Goal: Task Accomplishment & Management: Manage account settings

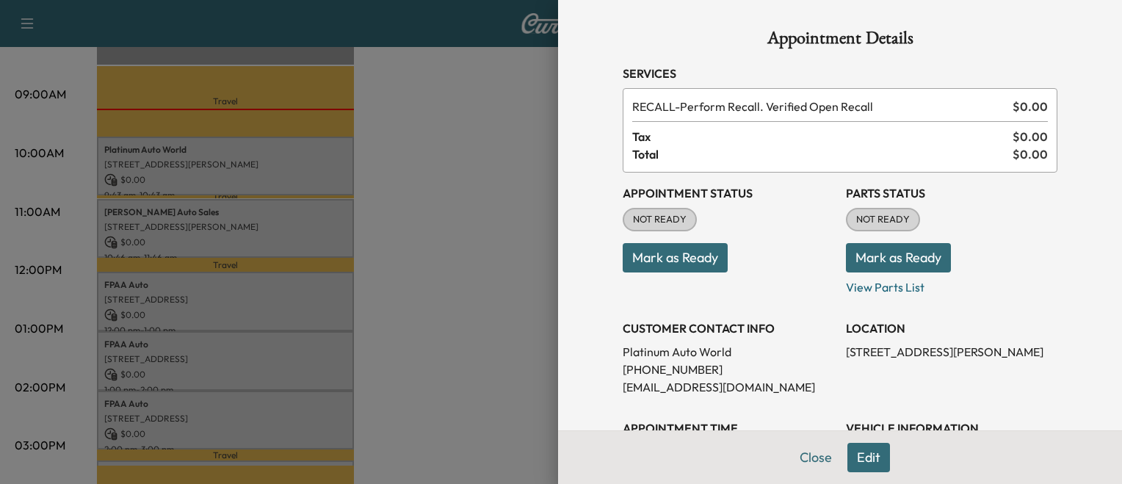
scroll to position [126, 0]
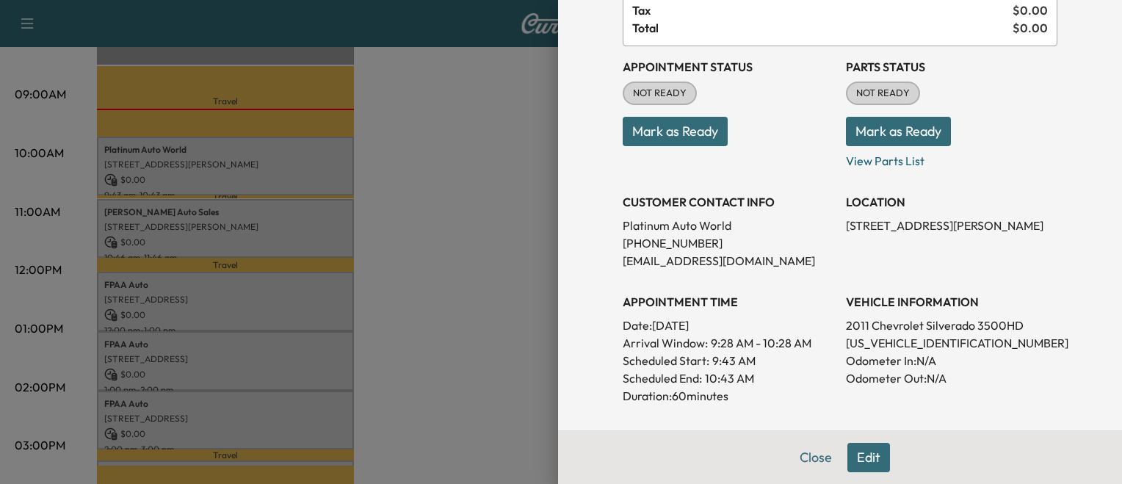
click at [454, 304] on div at bounding box center [561, 242] width 1122 height 484
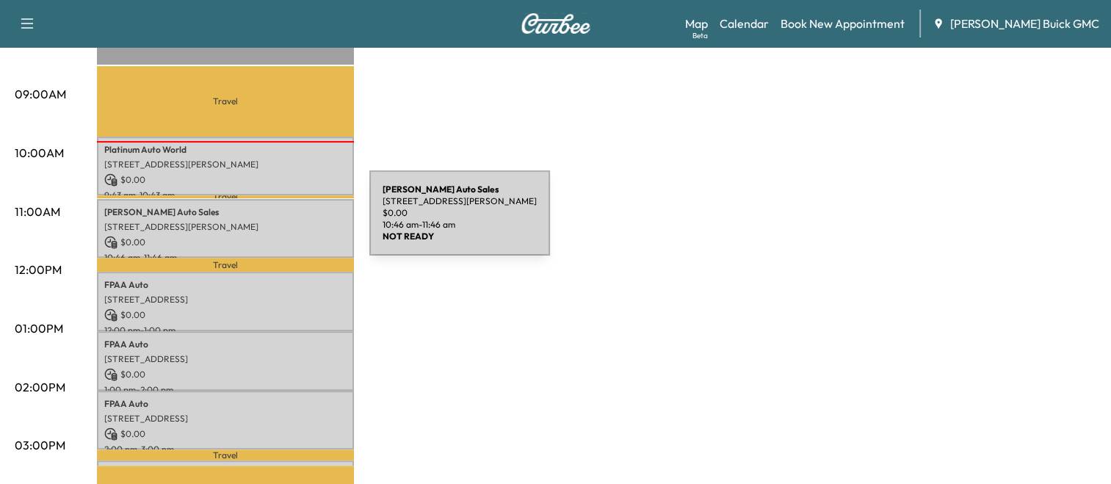
click at [259, 222] on p "[STREET_ADDRESS][PERSON_NAME]" at bounding box center [225, 227] width 242 height 12
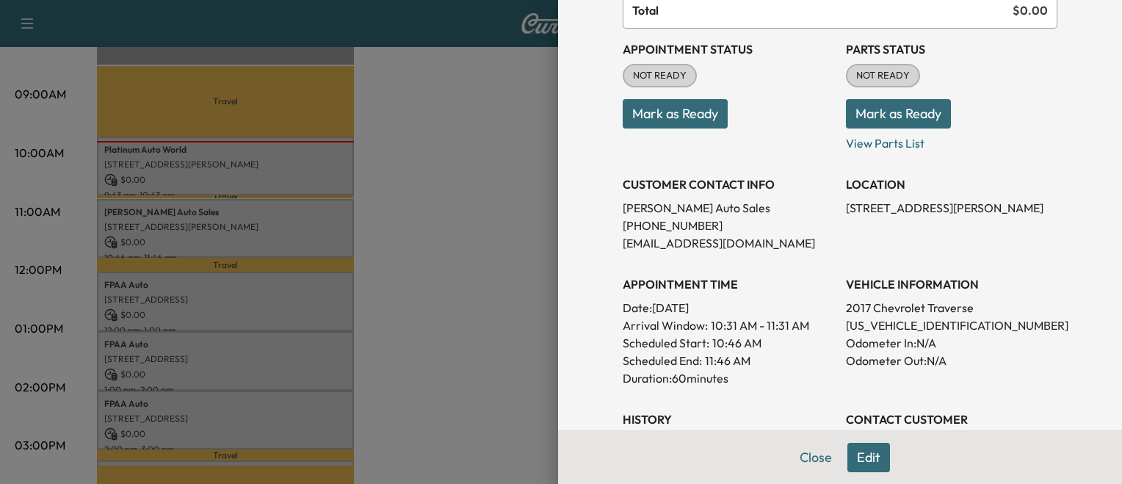
scroll to position [149, 0]
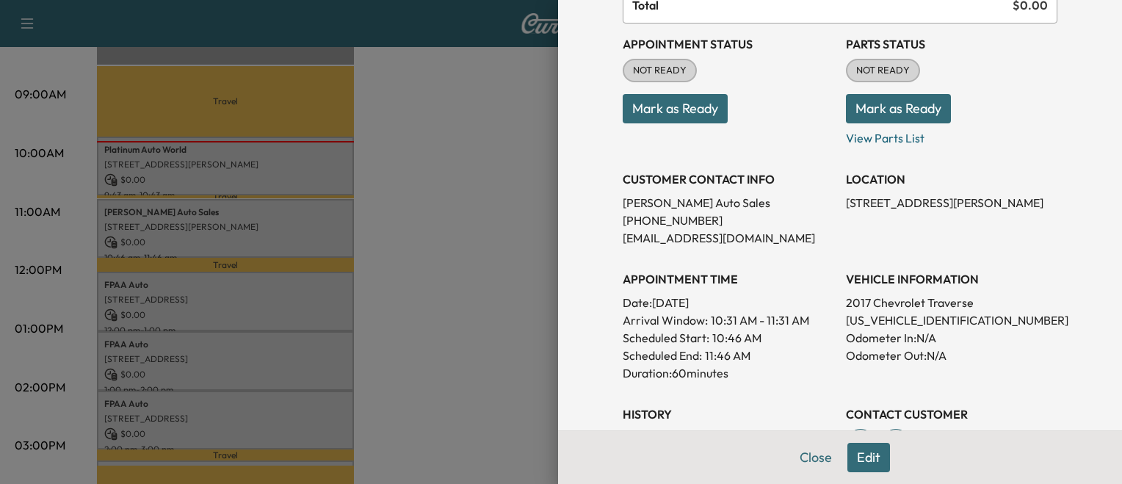
click at [324, 338] on div at bounding box center [561, 242] width 1122 height 484
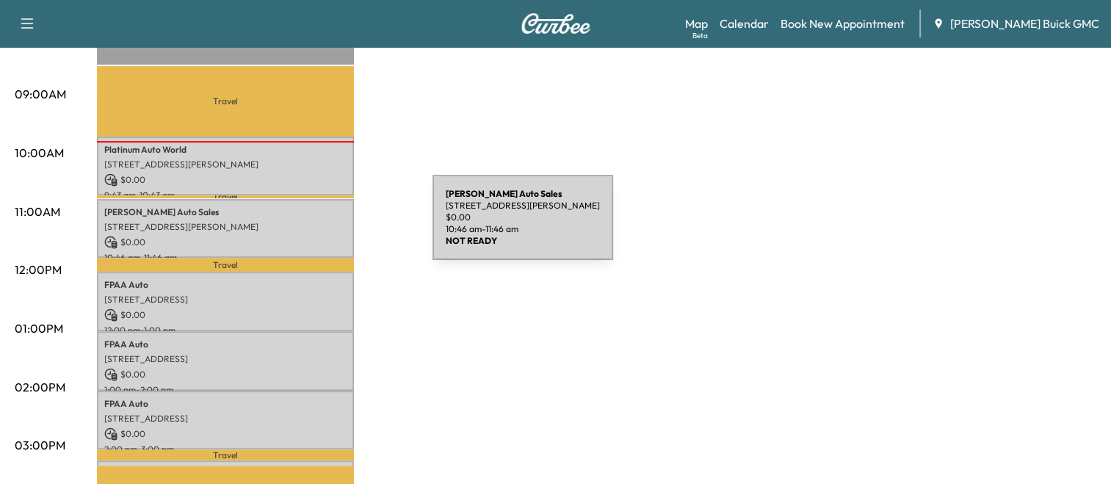
click at [322, 226] on p "[STREET_ADDRESS][PERSON_NAME]" at bounding box center [225, 227] width 242 height 12
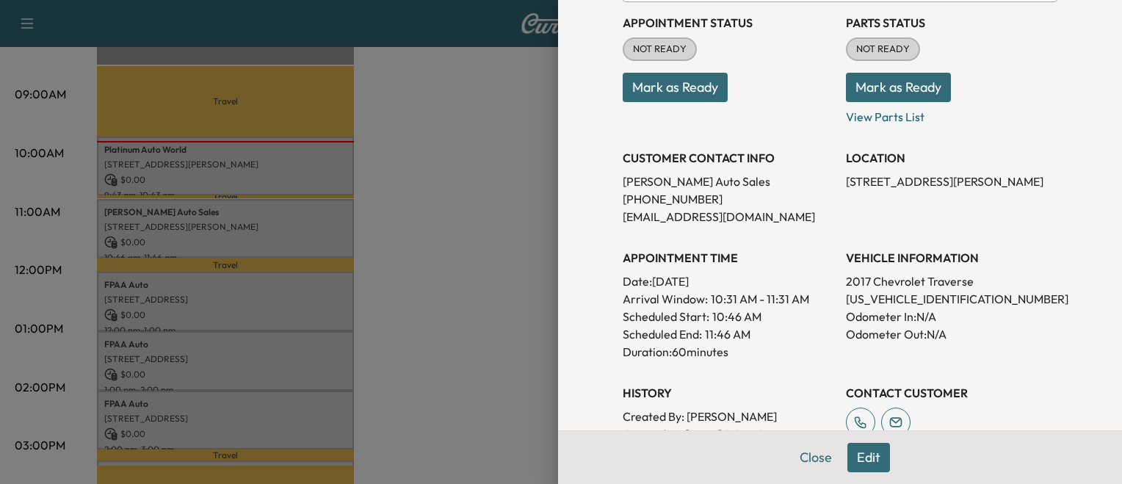
scroll to position [172, 0]
click at [496, 294] on div at bounding box center [561, 242] width 1122 height 484
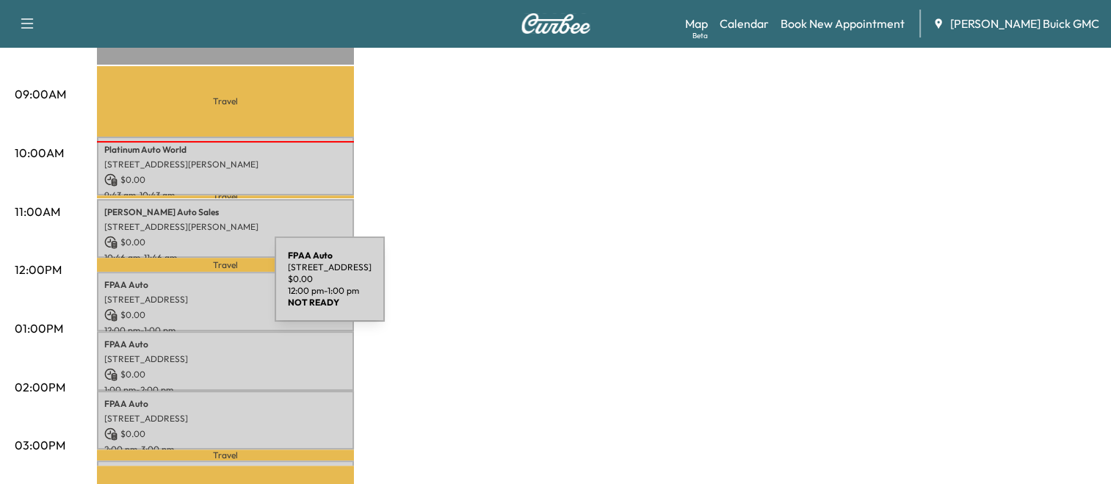
click at [164, 288] on div "FPAA Auto [STREET_ADDRESS] $ 0.00 12:00 pm - 1:00 pm" at bounding box center [225, 301] width 257 height 59
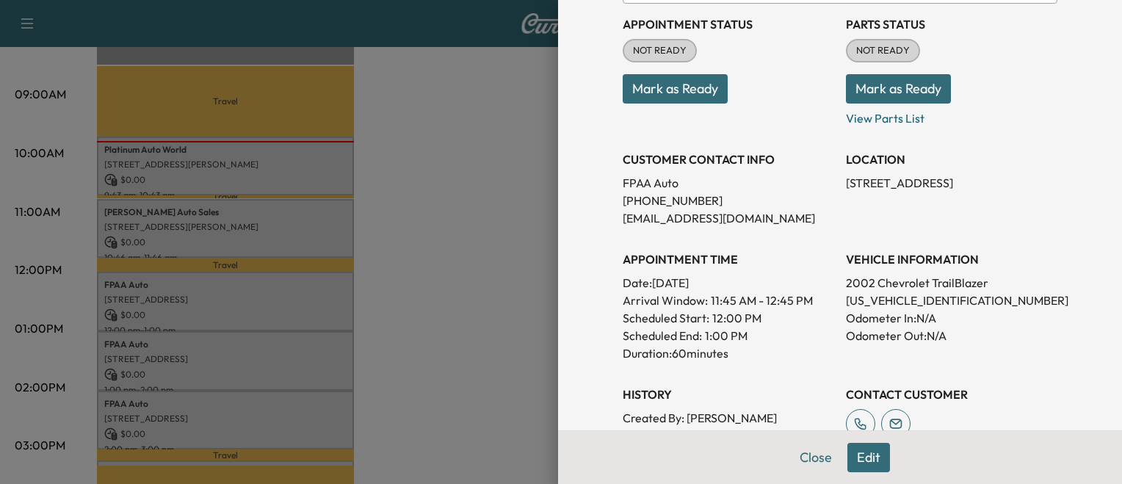
scroll to position [170, 0]
click at [406, 328] on div at bounding box center [561, 242] width 1122 height 484
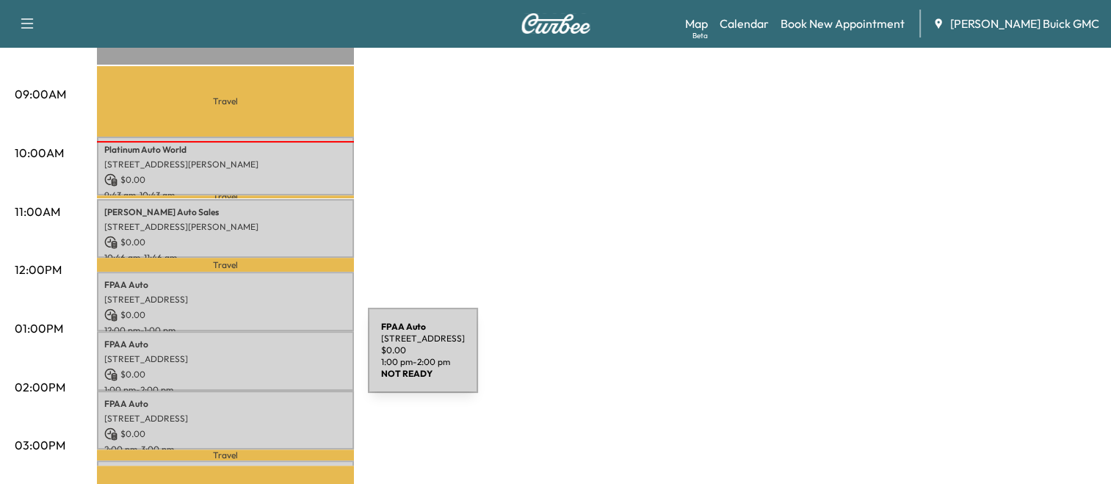
click at [258, 359] on div "FPAA Auto [STREET_ADDRESS] $ 0.00 1:00 pm - 2:00 pm" at bounding box center [225, 360] width 257 height 59
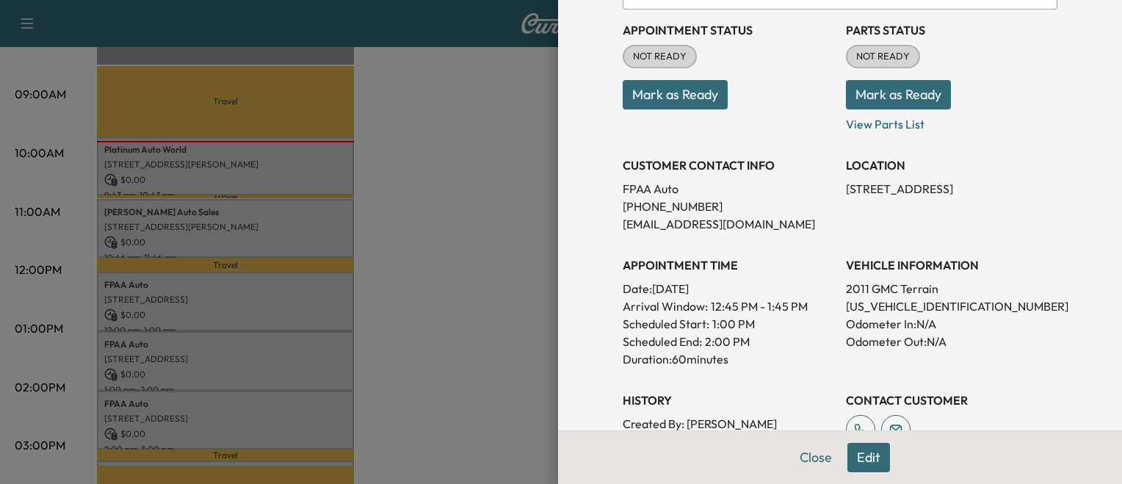
scroll to position [164, 0]
click at [373, 272] on div at bounding box center [561, 242] width 1122 height 484
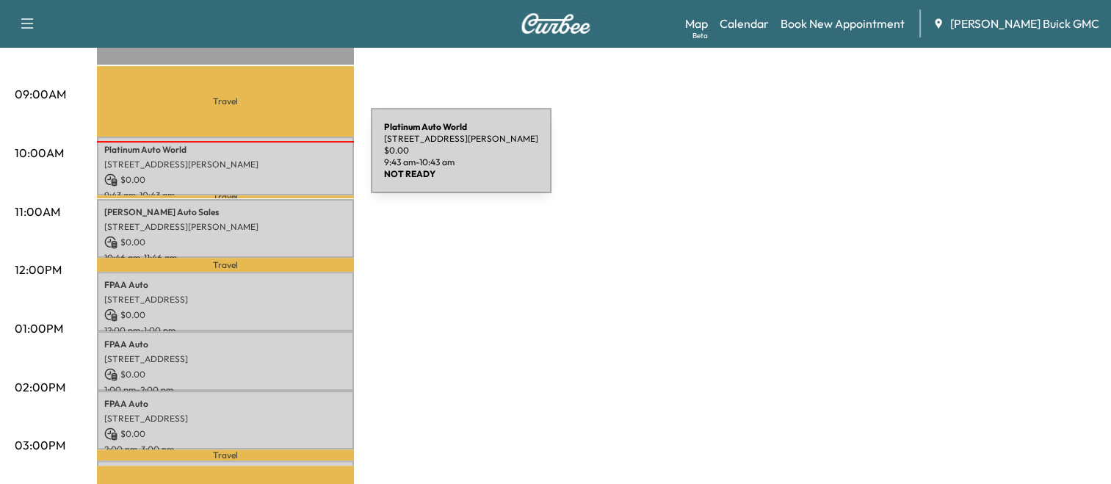
click at [261, 159] on p "[STREET_ADDRESS][PERSON_NAME]" at bounding box center [225, 165] width 242 height 12
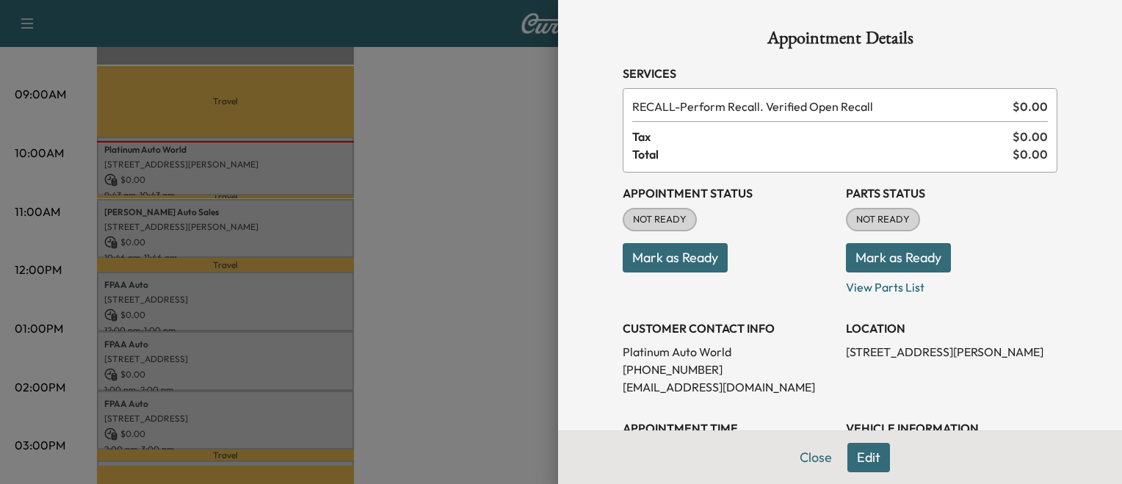
click at [701, 256] on button "Mark as Ready" at bounding box center [674, 257] width 105 height 29
click at [468, 301] on div at bounding box center [561, 242] width 1122 height 484
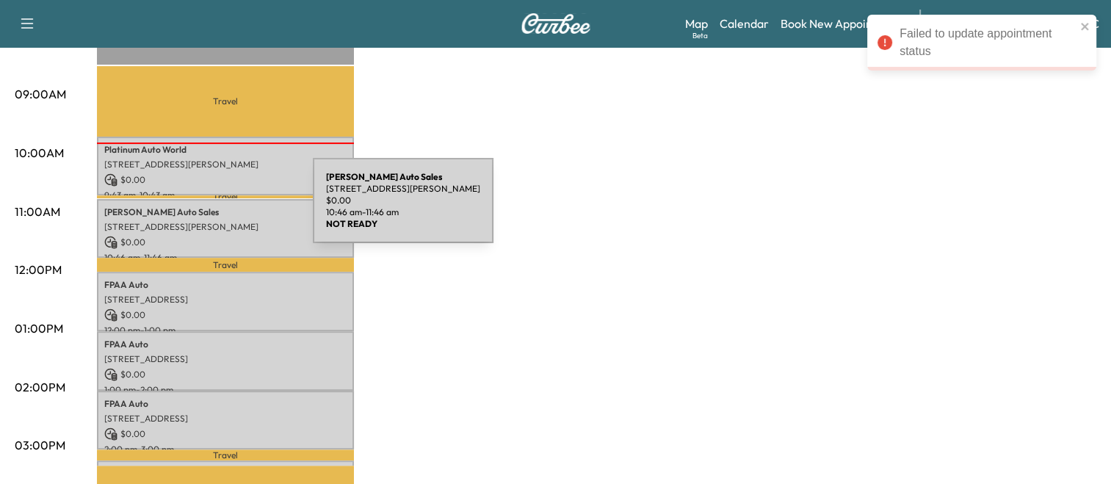
click at [203, 209] on p "Nick Auto Sales" at bounding box center [225, 212] width 242 height 12
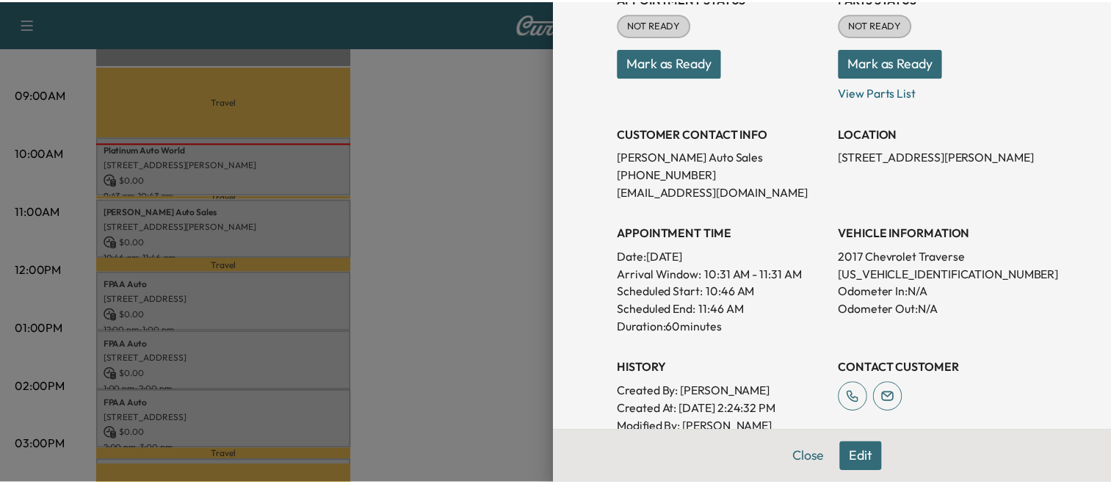
scroll to position [197, 0]
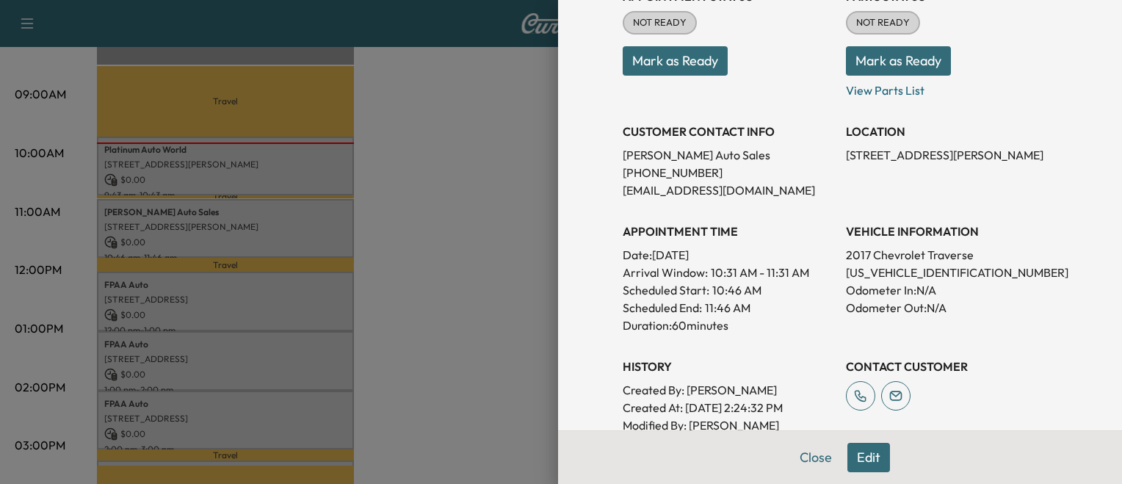
click at [431, 289] on div at bounding box center [561, 242] width 1122 height 484
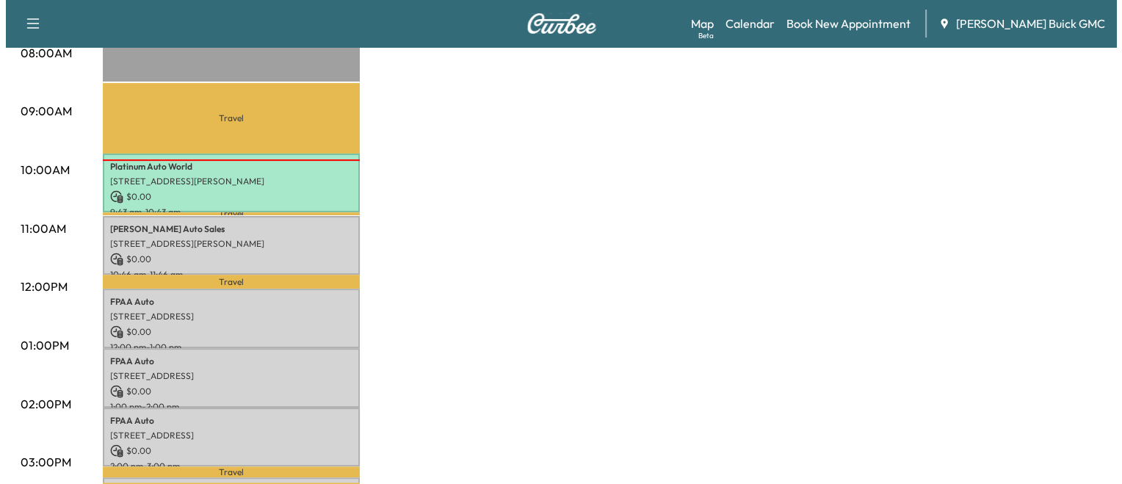
scroll to position [413, 0]
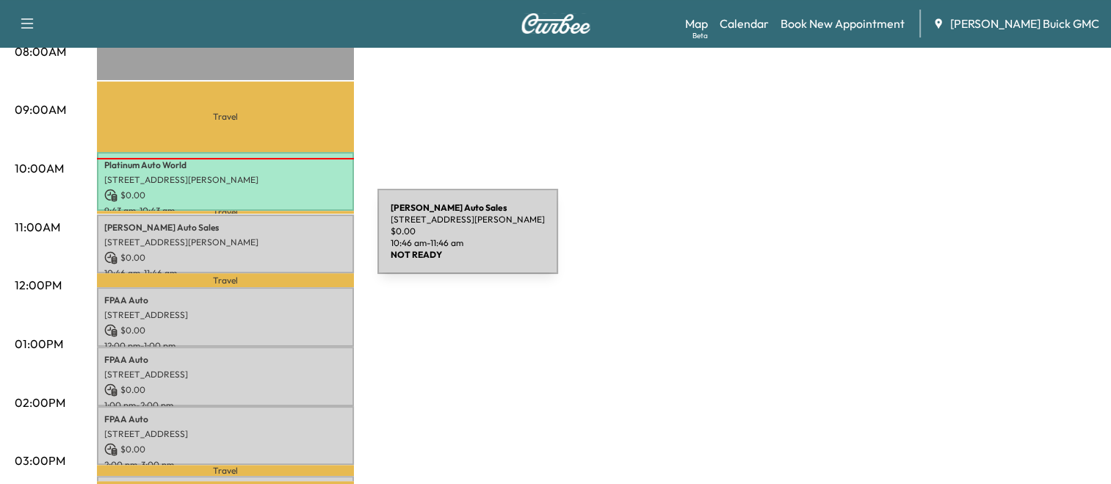
click at [267, 240] on p "[STREET_ADDRESS][PERSON_NAME]" at bounding box center [225, 242] width 242 height 12
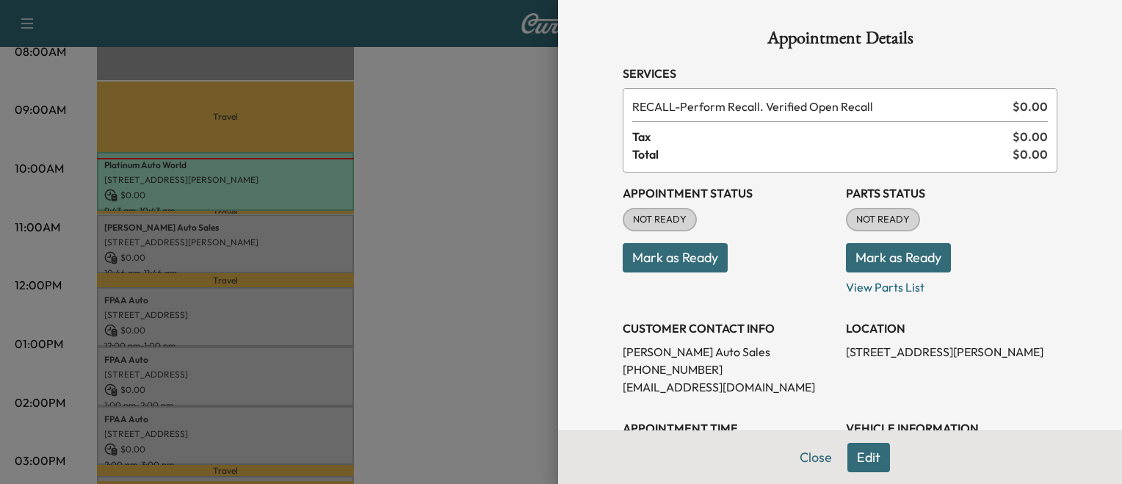
click at [429, 258] on div at bounding box center [561, 242] width 1122 height 484
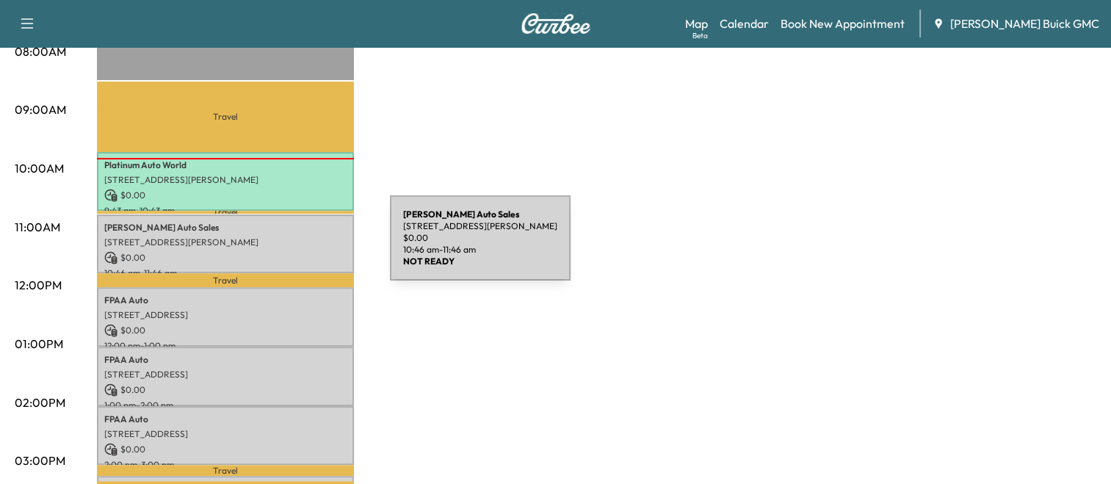
click at [280, 251] on p "$ 0.00" at bounding box center [225, 257] width 242 height 13
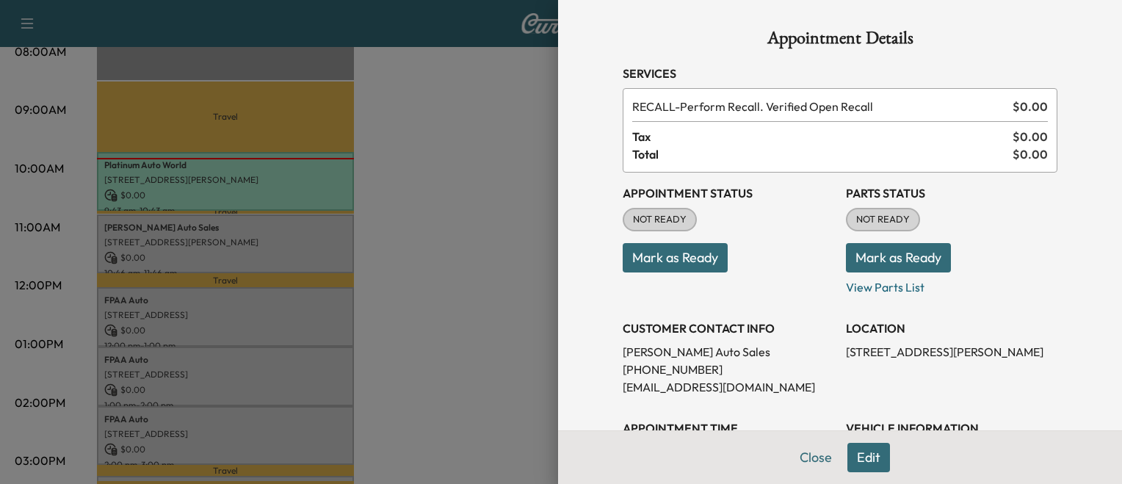
click at [622, 244] on button "Mark as Ready" at bounding box center [674, 257] width 105 height 29
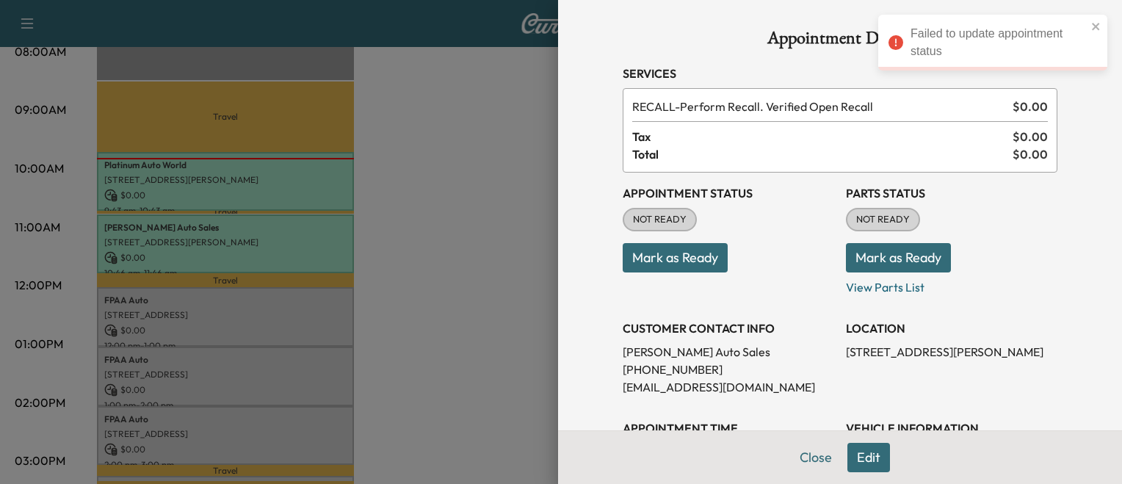
click at [507, 280] on div at bounding box center [561, 242] width 1122 height 484
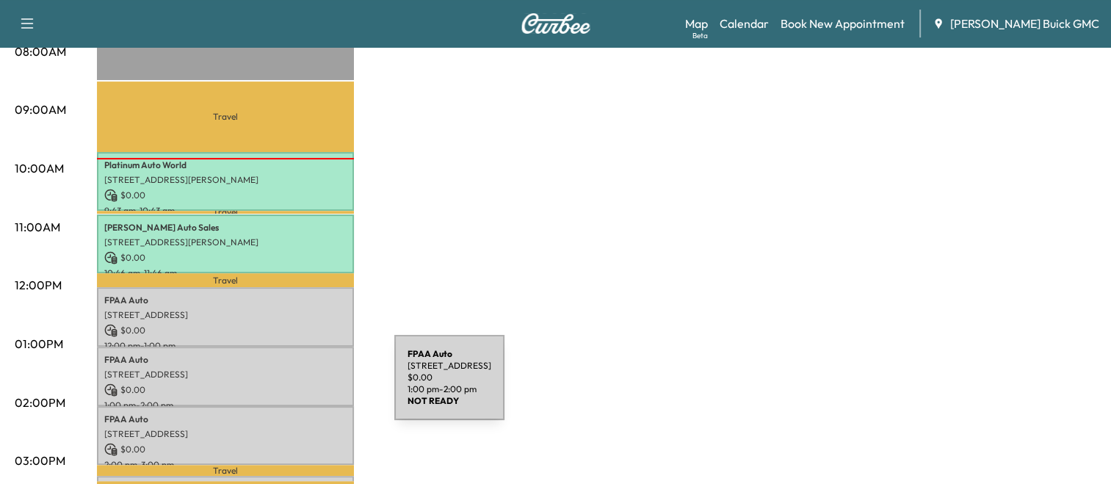
click at [284, 386] on p "$ 0.00" at bounding box center [225, 389] width 242 height 13
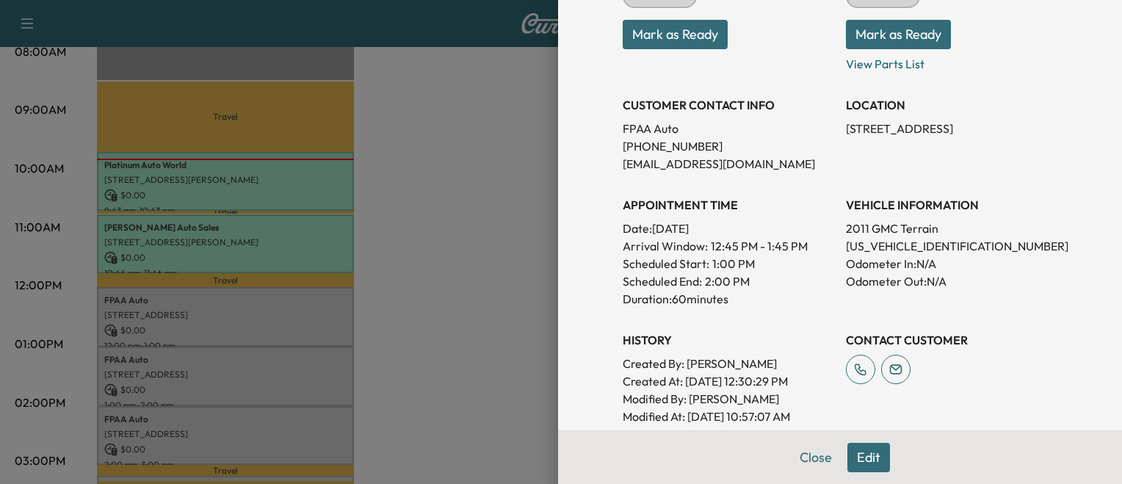
scroll to position [222, 0]
click at [429, 369] on div at bounding box center [561, 242] width 1122 height 484
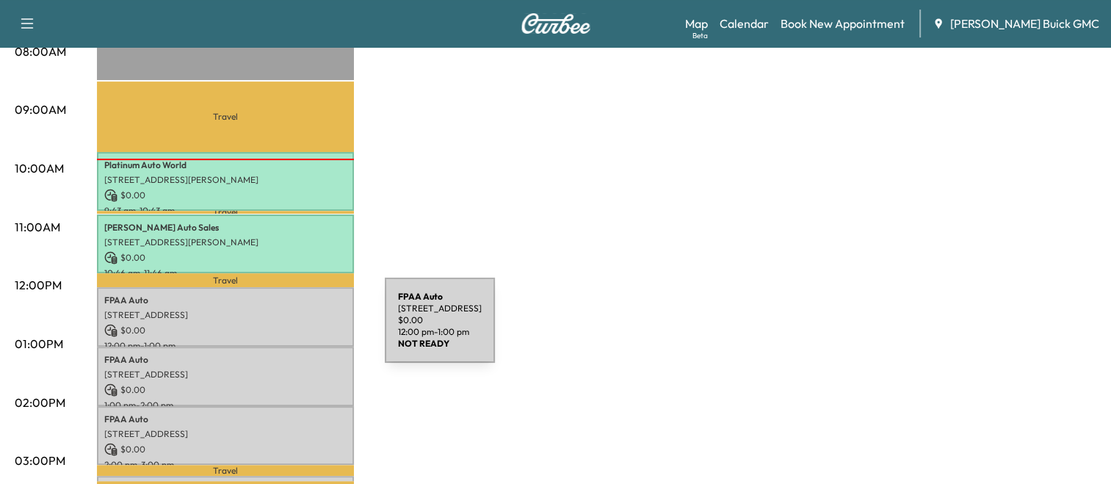
click at [275, 329] on p "$ 0.00" at bounding box center [225, 330] width 242 height 13
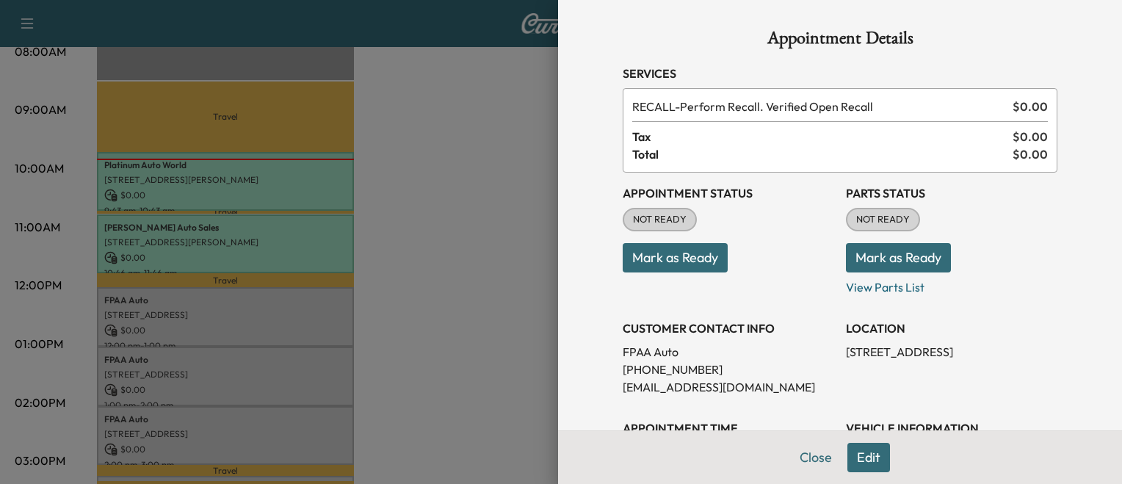
scroll to position [70, 0]
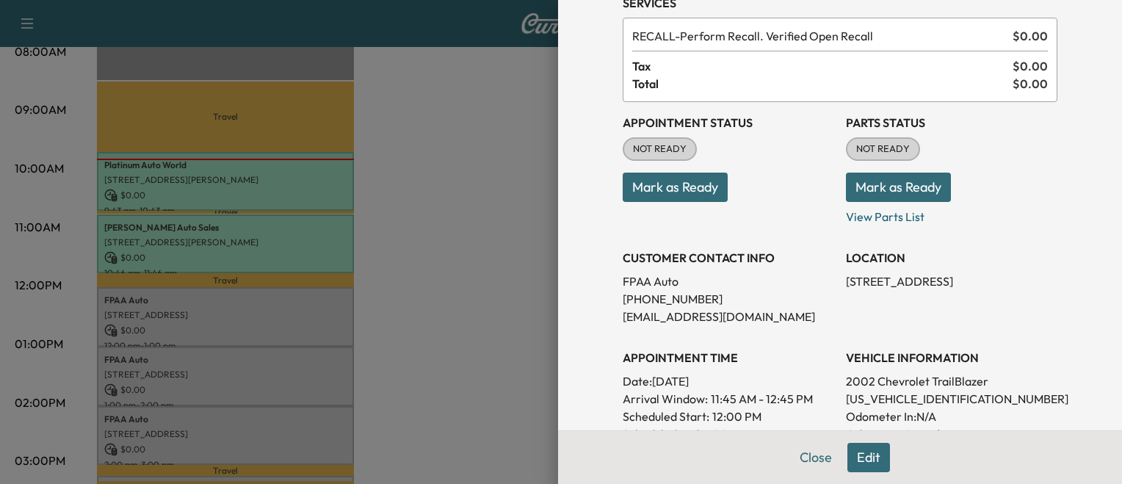
click at [384, 258] on div at bounding box center [561, 242] width 1122 height 484
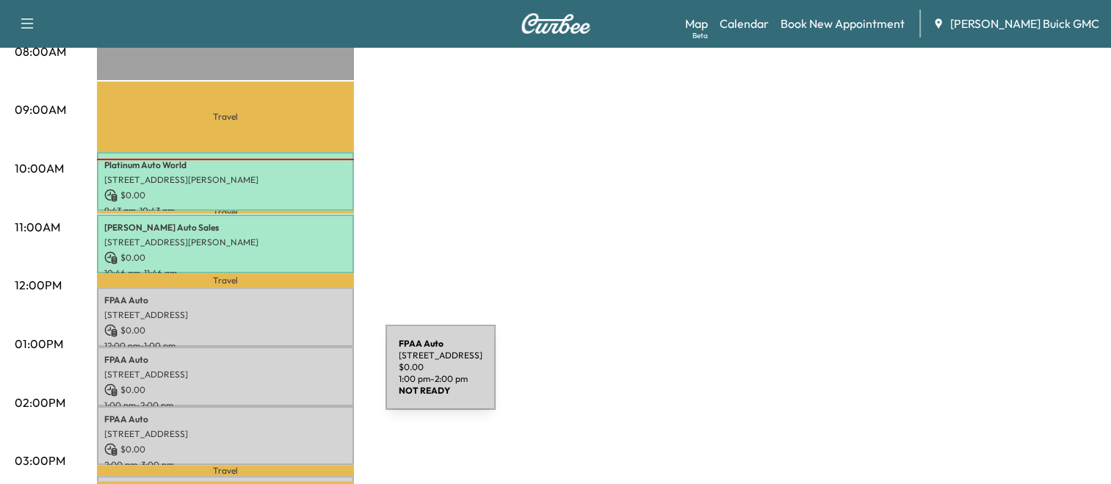
click at [275, 376] on div "FPAA Auto [STREET_ADDRESS] $ 0.00 1:00 pm - 2:00 pm" at bounding box center [225, 375] width 257 height 59
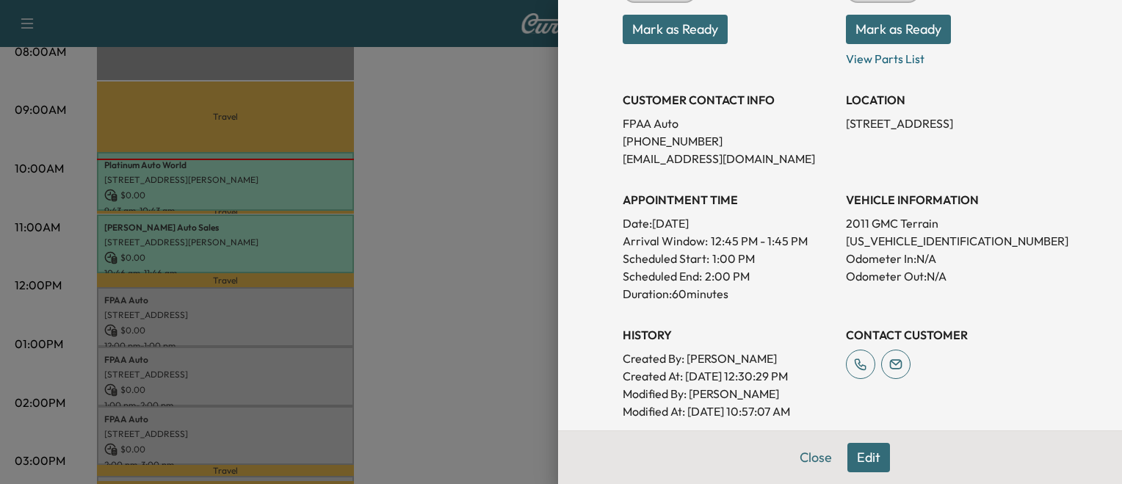
scroll to position [231, 0]
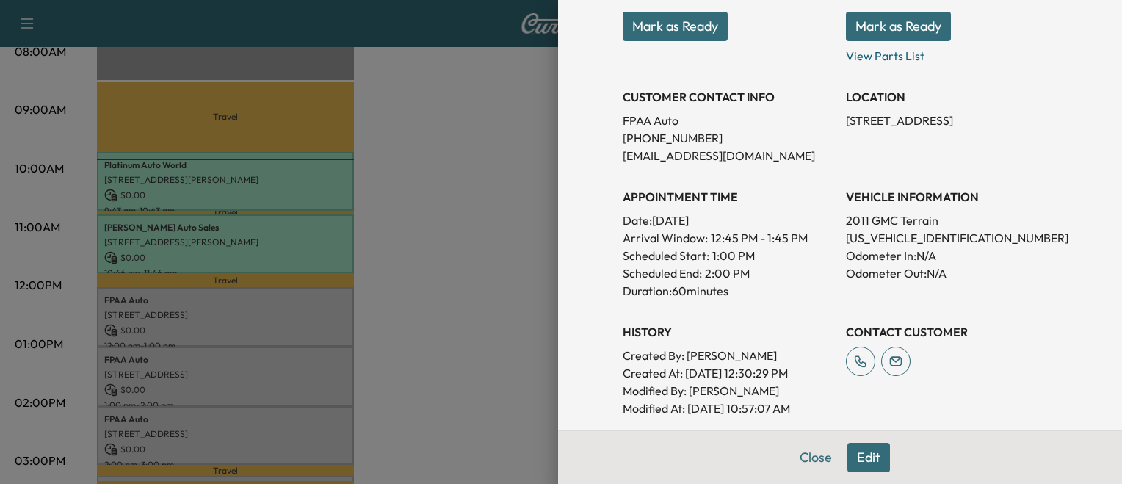
click at [461, 352] on div at bounding box center [561, 242] width 1122 height 484
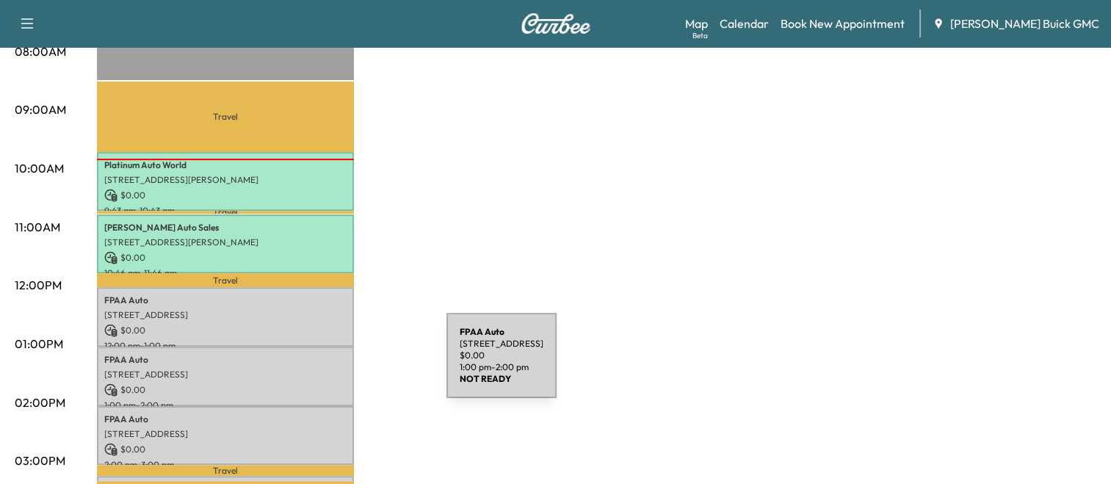
click at [336, 368] on p "[STREET_ADDRESS]" at bounding box center [225, 374] width 242 height 12
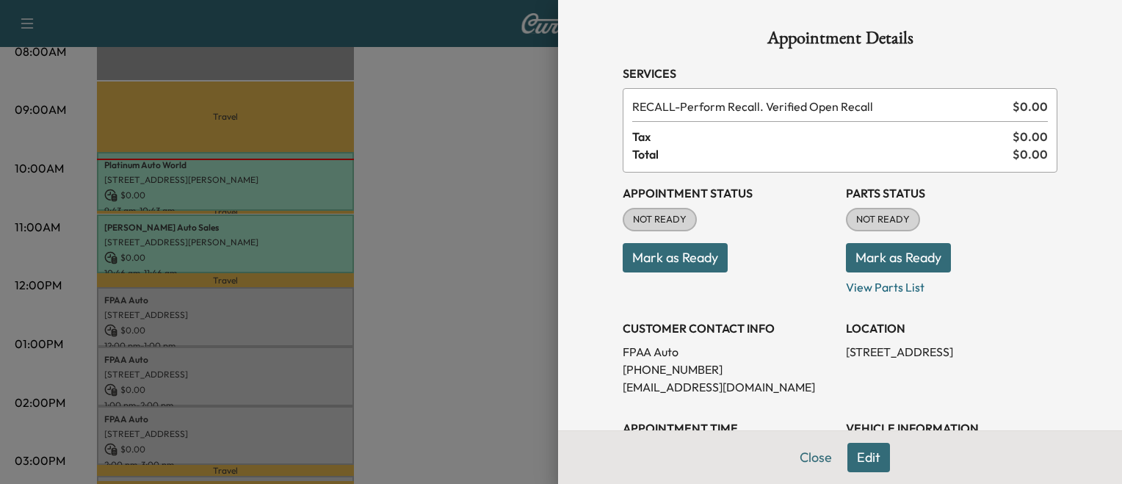
click at [681, 263] on button "Mark as Ready" at bounding box center [674, 257] width 105 height 29
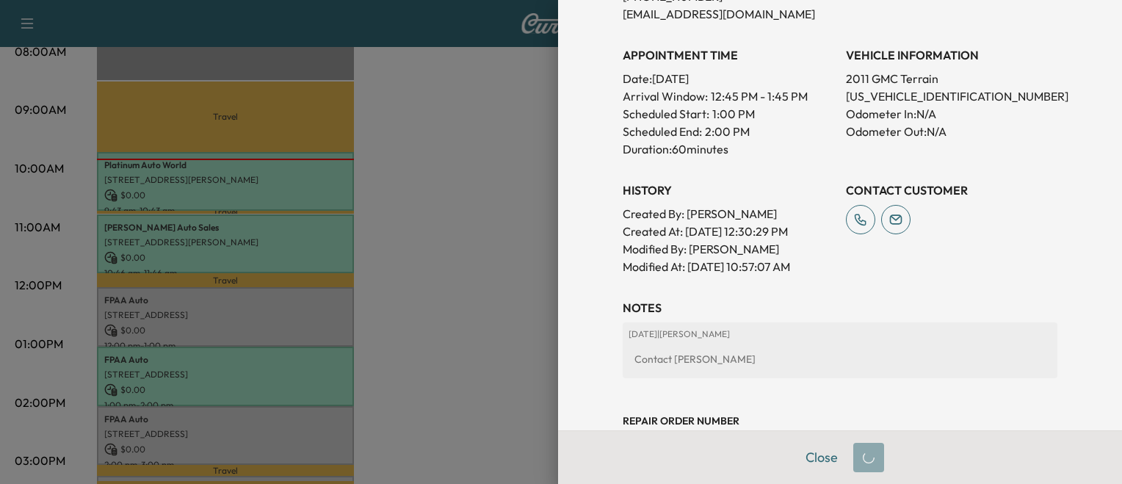
scroll to position [376, 0]
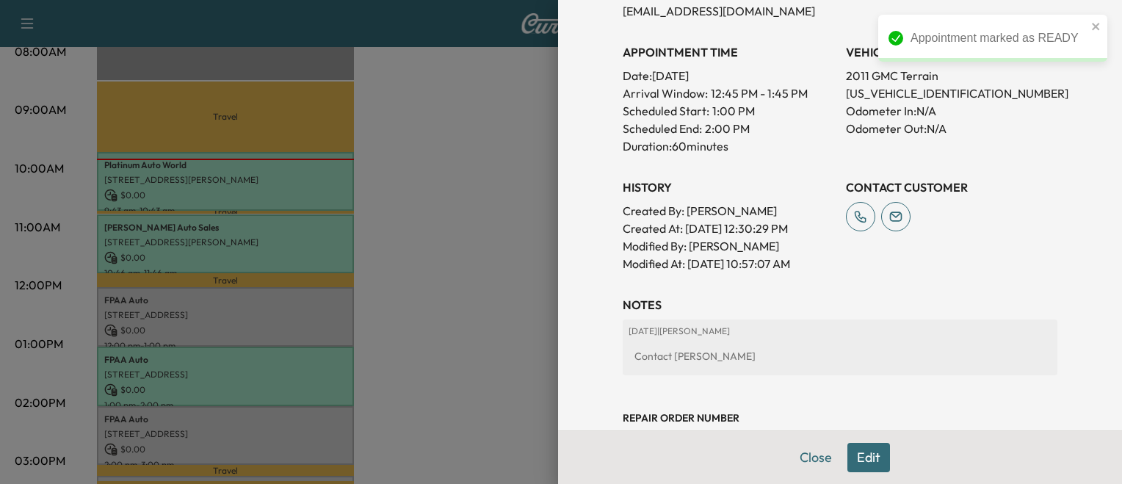
click at [333, 349] on div at bounding box center [561, 242] width 1122 height 484
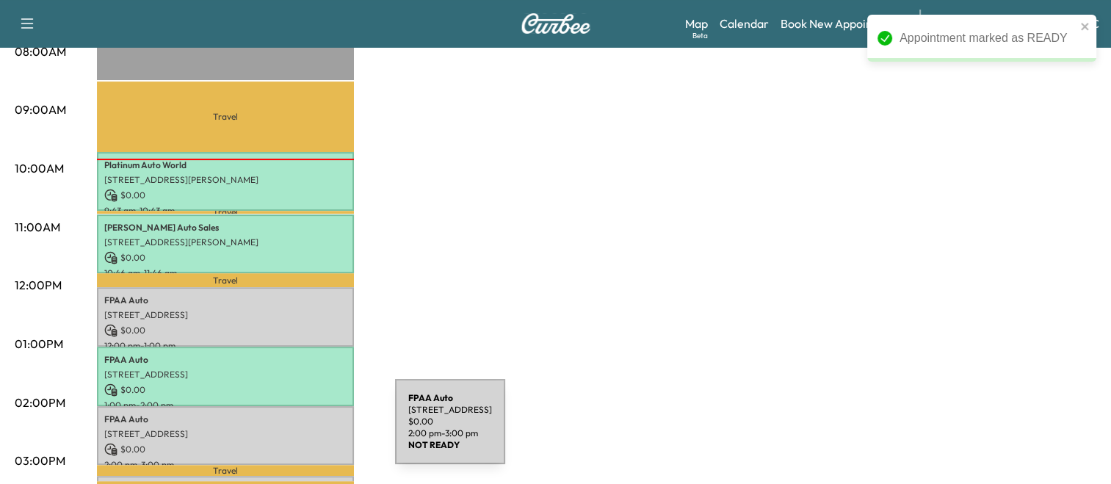
click at [285, 430] on p "[STREET_ADDRESS]" at bounding box center [225, 434] width 242 height 12
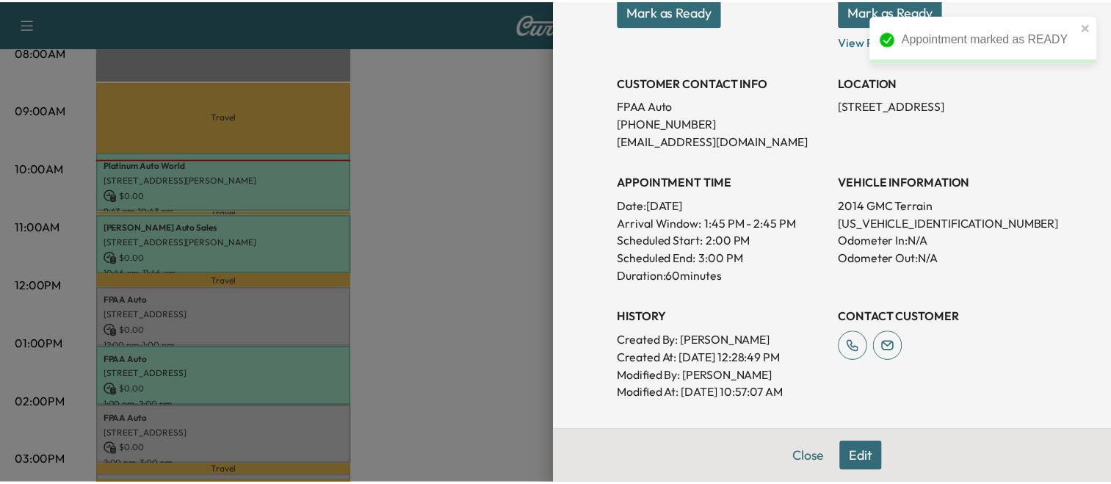
scroll to position [244, 0]
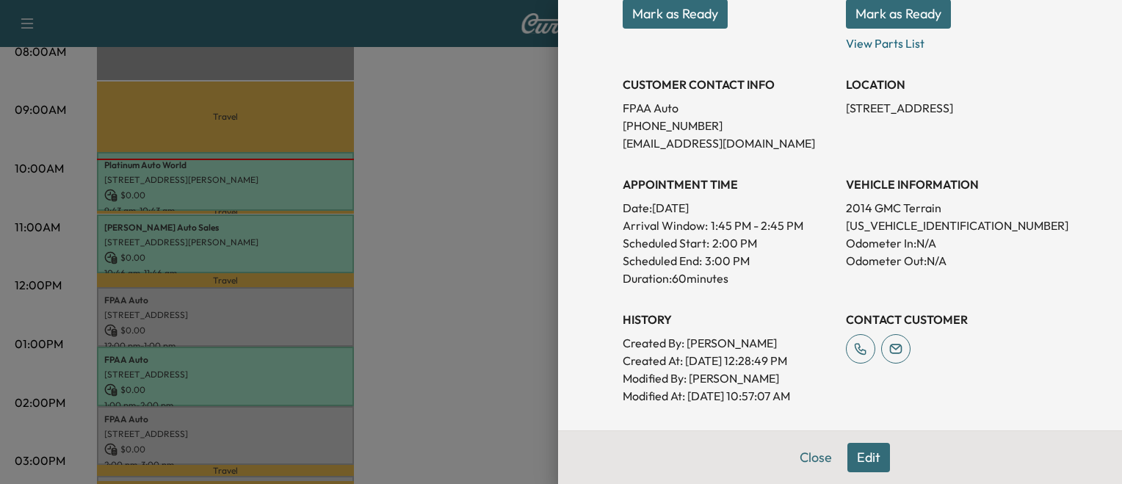
drag, startPoint x: 297, startPoint y: 409, endPoint x: 334, endPoint y: 423, distance: 39.9
click at [334, 423] on div at bounding box center [561, 242] width 1122 height 484
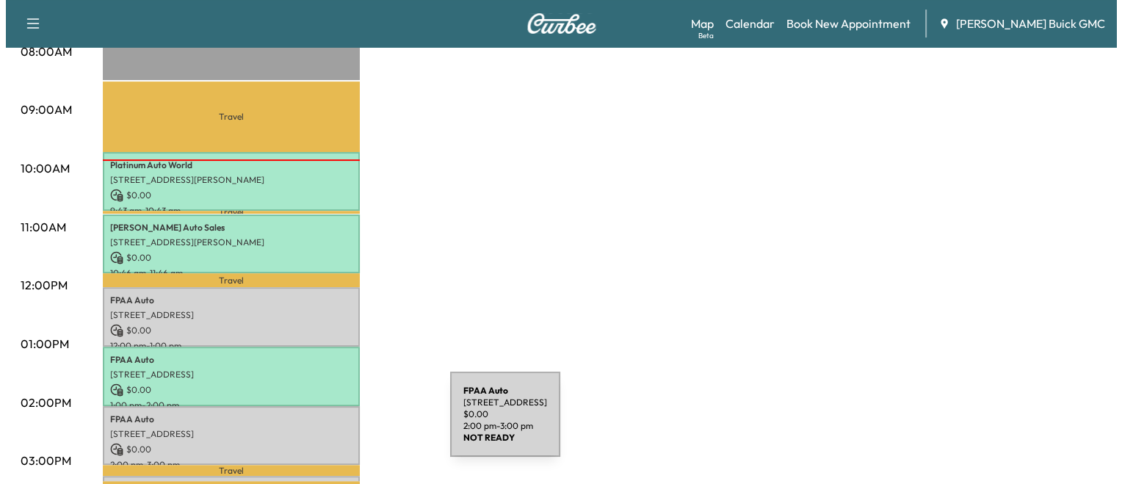
scroll to position [523, 0]
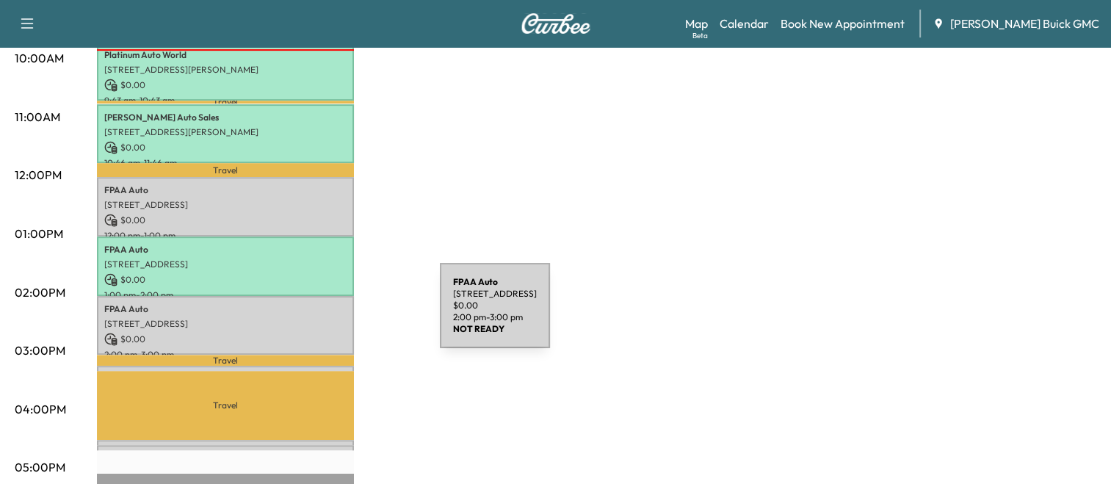
click at [330, 318] on p "[STREET_ADDRESS]" at bounding box center [225, 324] width 242 height 12
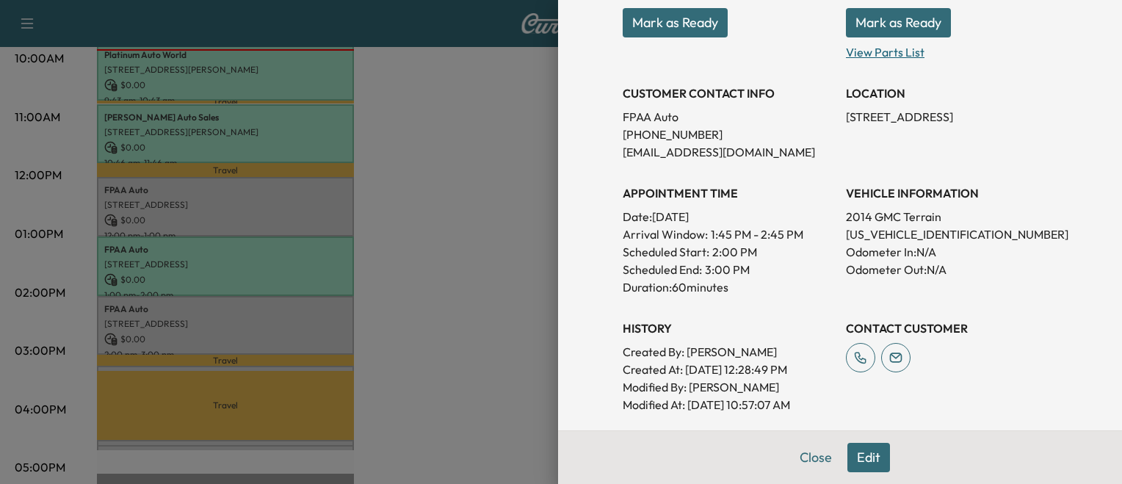
scroll to position [238, 0]
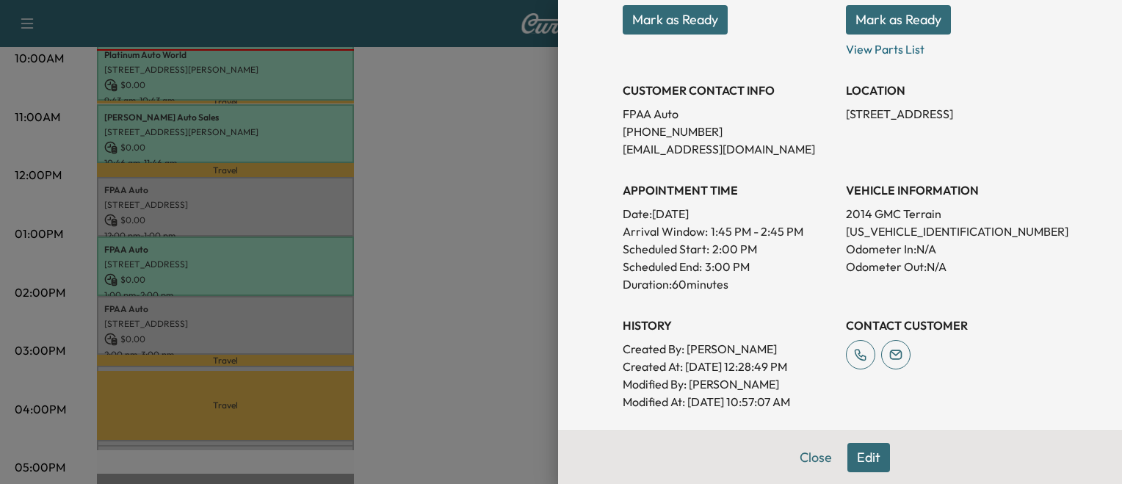
click at [890, 232] on p "2GKALREKXE6214393" at bounding box center [951, 231] width 211 height 18
copy p "2GKALREKXE6214393"
click at [490, 287] on div at bounding box center [561, 242] width 1122 height 484
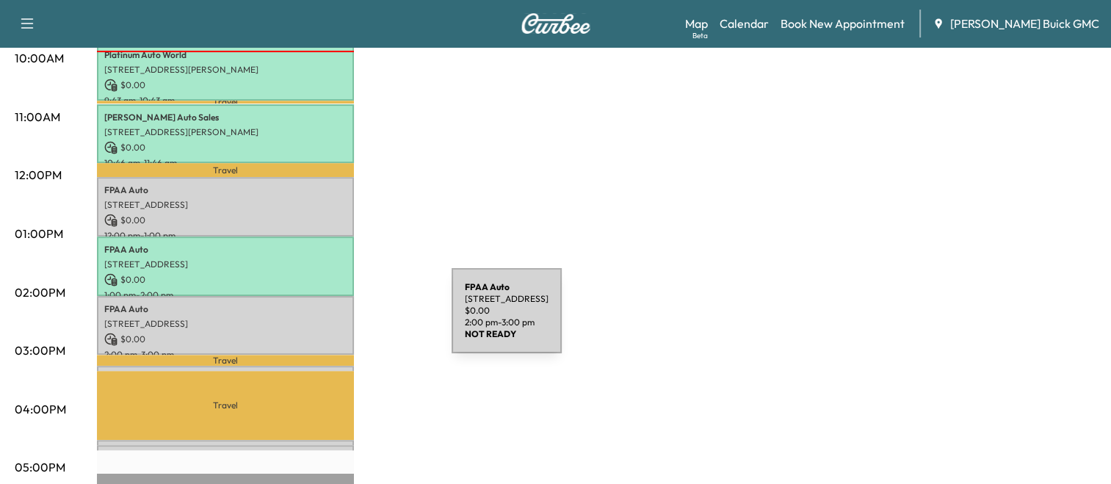
click at [341, 319] on p "[STREET_ADDRESS]" at bounding box center [225, 324] width 242 height 12
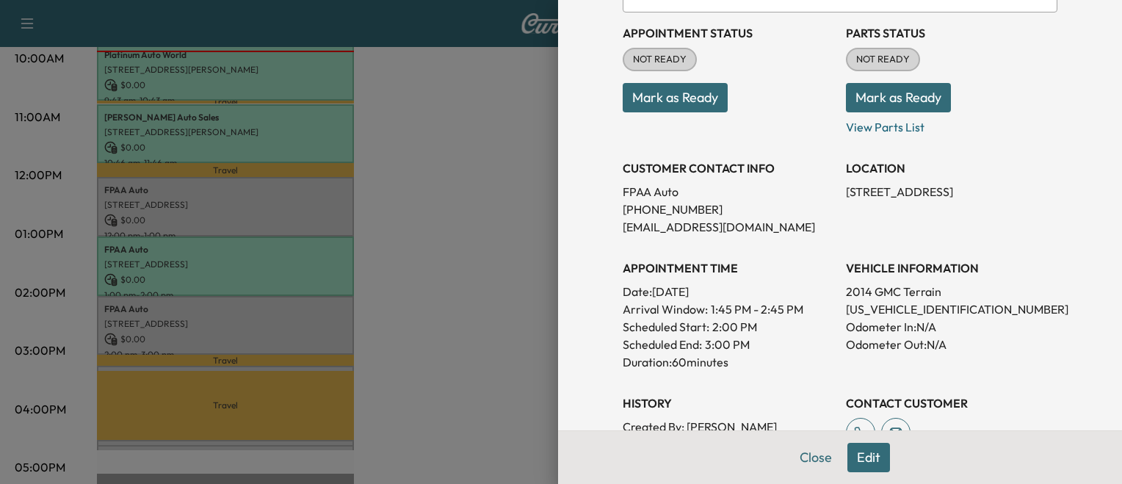
scroll to position [164, 0]
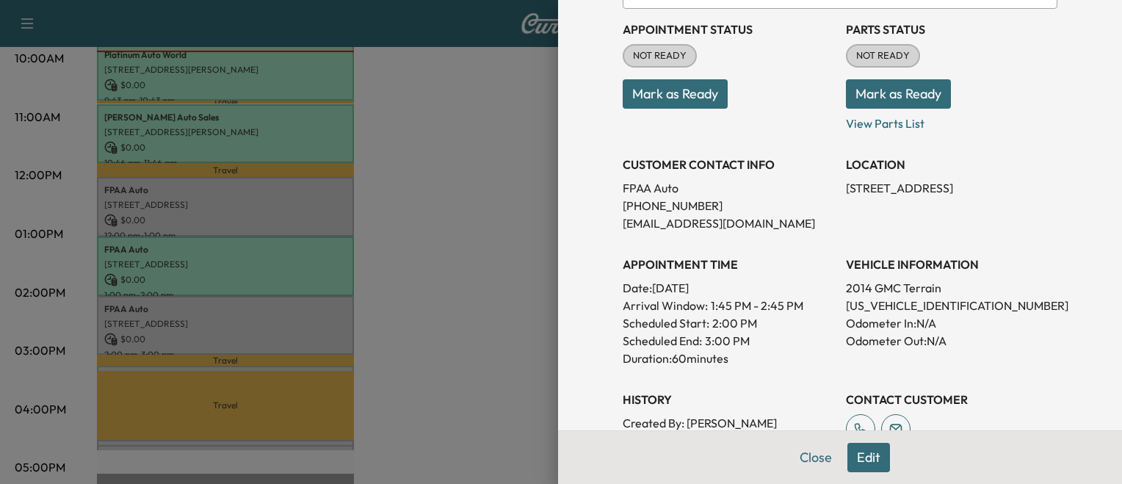
click at [470, 341] on div at bounding box center [561, 242] width 1122 height 484
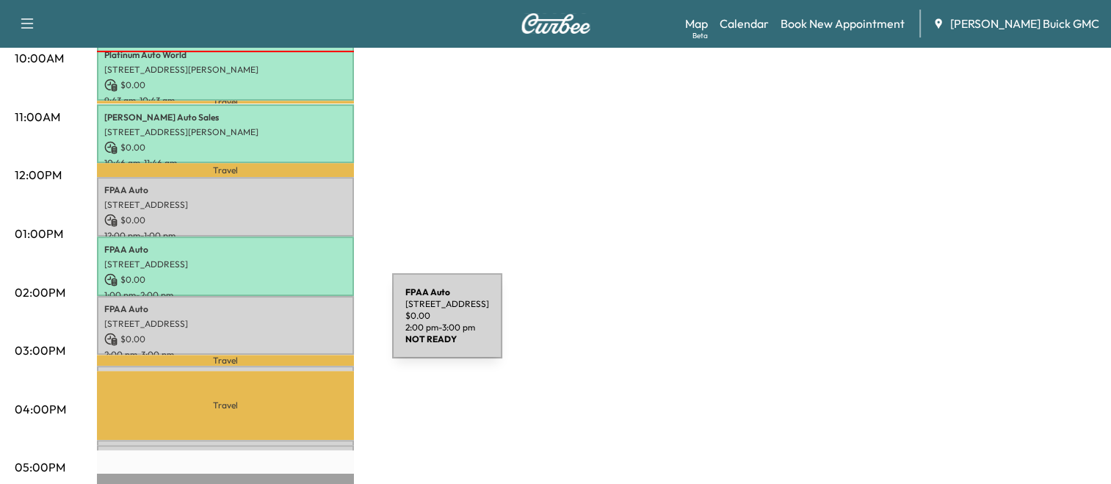
click at [282, 324] on div "FPAA Auto 239 Warrenton Rd, Fredericksburg, VA 22405, USA $ 0.00 2:00 pm - 3:00…" at bounding box center [225, 325] width 257 height 59
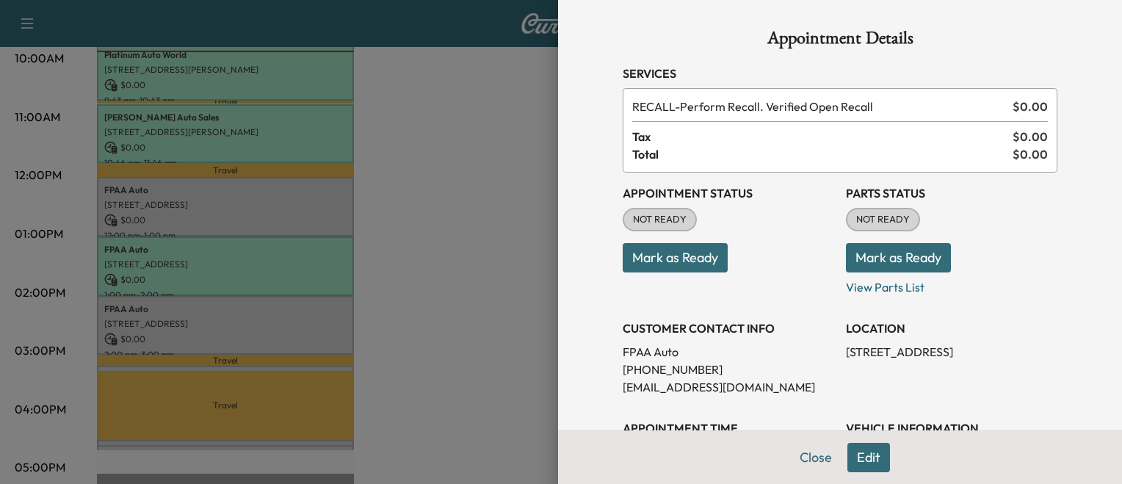
click at [644, 261] on button "Mark as Ready" at bounding box center [674, 257] width 105 height 29
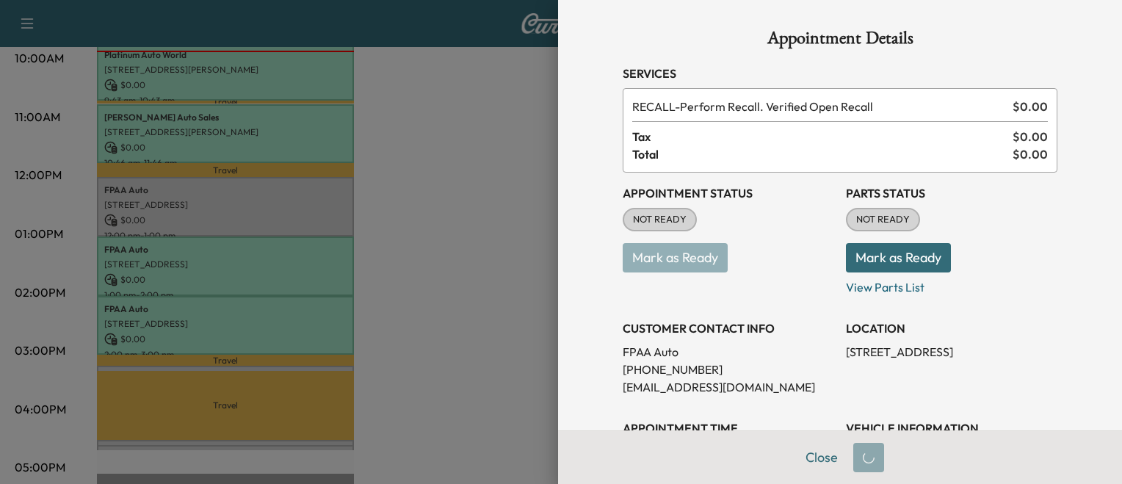
click at [407, 324] on div at bounding box center [561, 242] width 1122 height 484
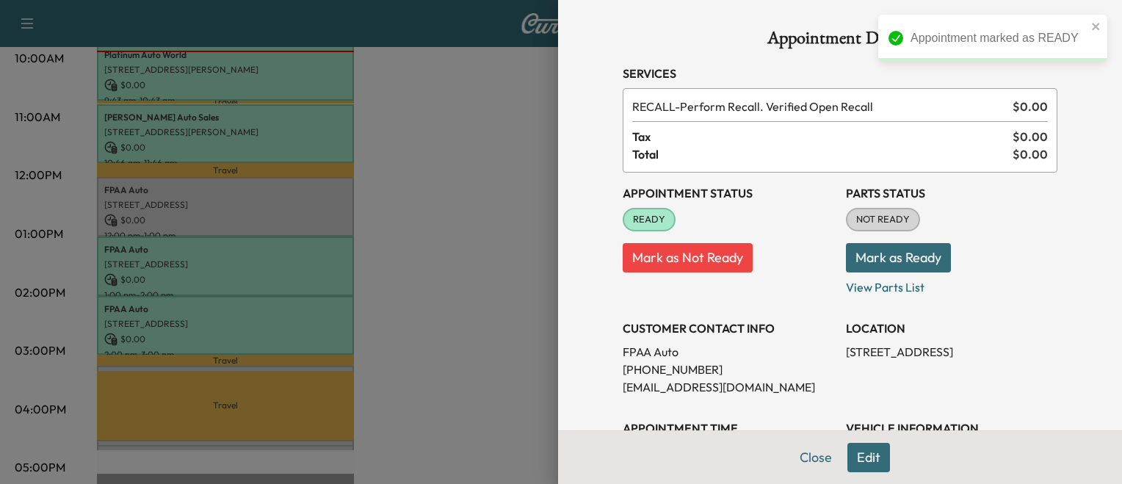
click at [465, 324] on div at bounding box center [561, 242] width 1122 height 484
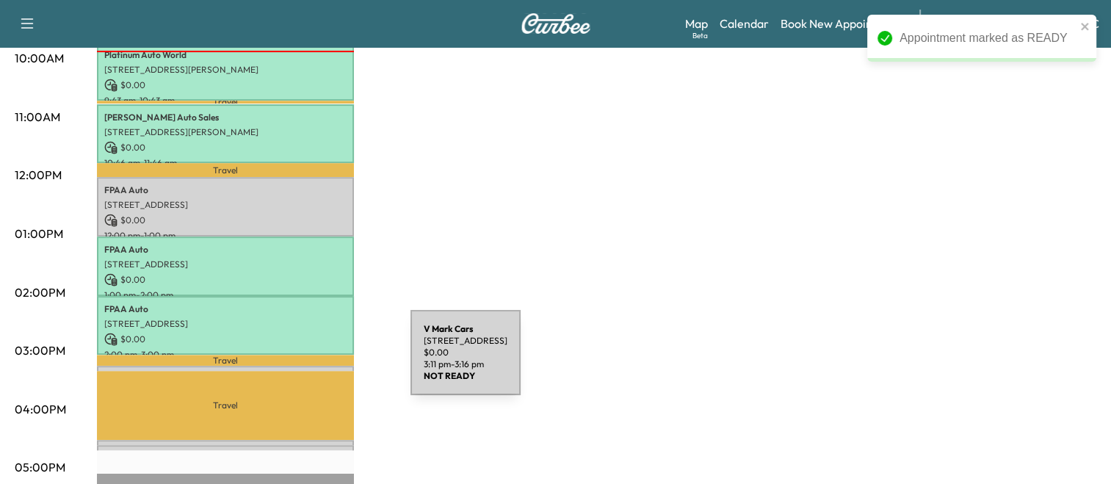
click at [300, 366] on div "V Mark Cars 106 Falcon Dr, Fredericksburg, VA 22408, USA $ 0.00 3:11 pm - 3:16 …" at bounding box center [225, 373] width 257 height 15
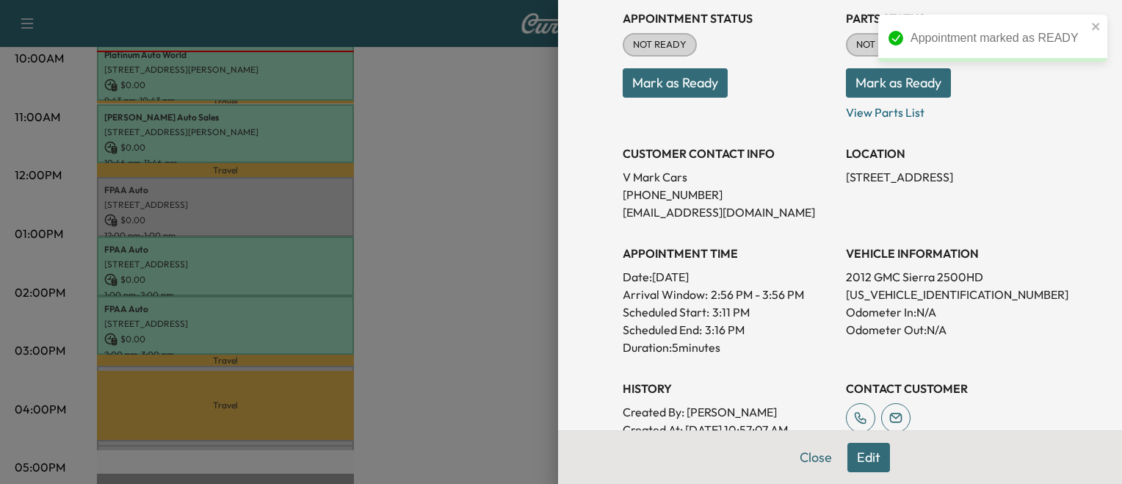
scroll to position [175, 0]
click at [432, 331] on div at bounding box center [561, 242] width 1122 height 484
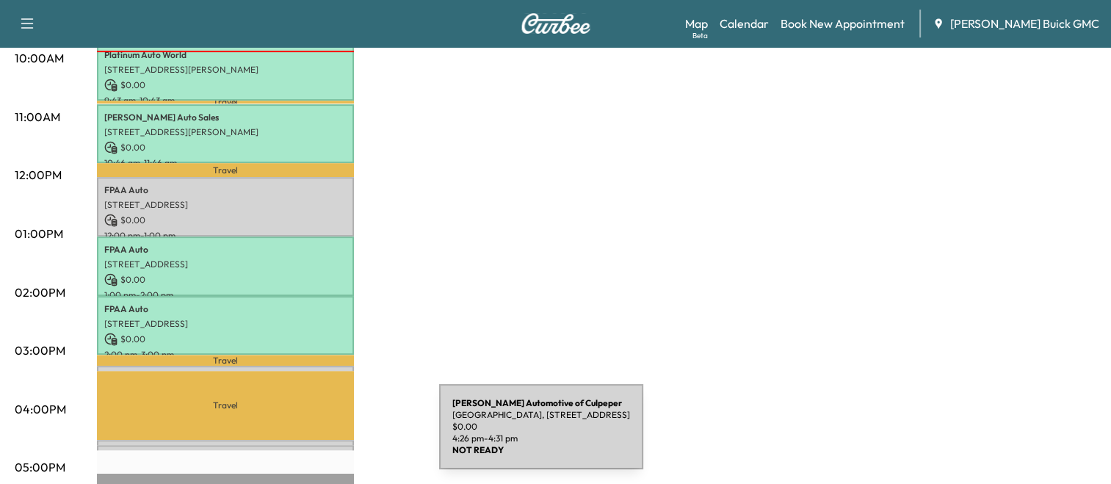
click at [329, 440] on div "Koons Automotive of Culpeper Historic District, 10660 Automotive Dr, Manassas, …" at bounding box center [225, 447] width 257 height 15
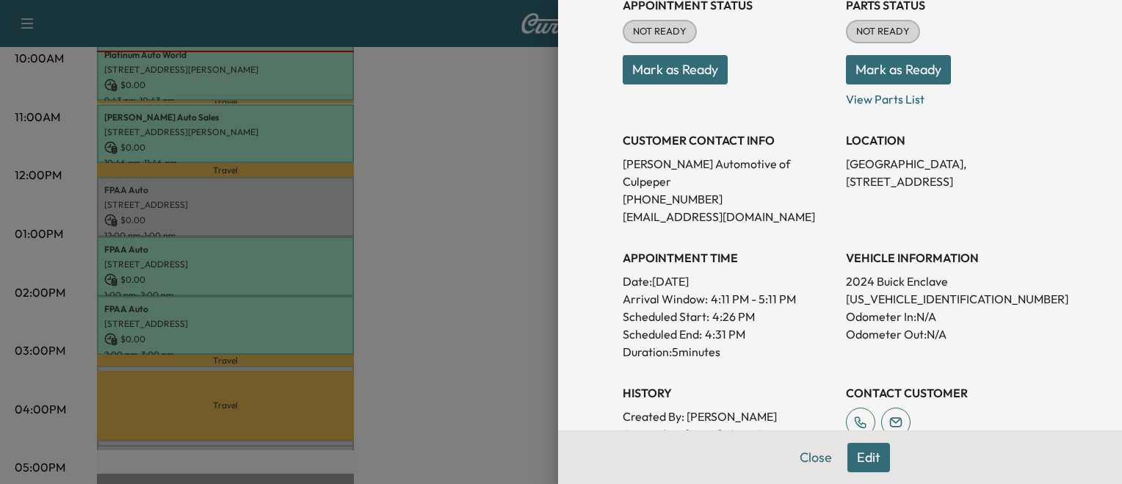
scroll to position [189, 0]
click at [415, 408] on div at bounding box center [561, 242] width 1122 height 484
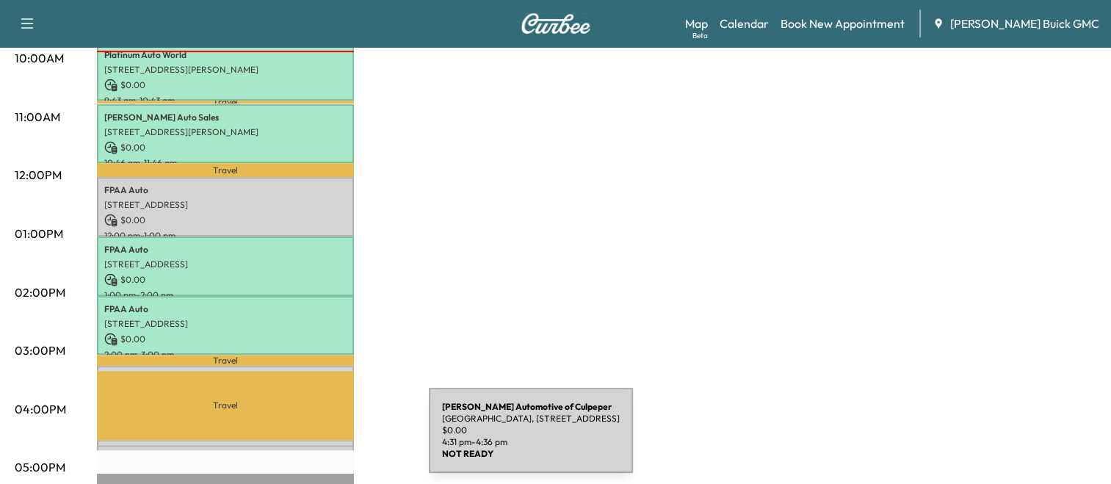
click at [319, 445] on div "Koons Automotive of Culpeper Historic District, 10660 Automotive Dr, Manassas, …" at bounding box center [225, 452] width 257 height 15
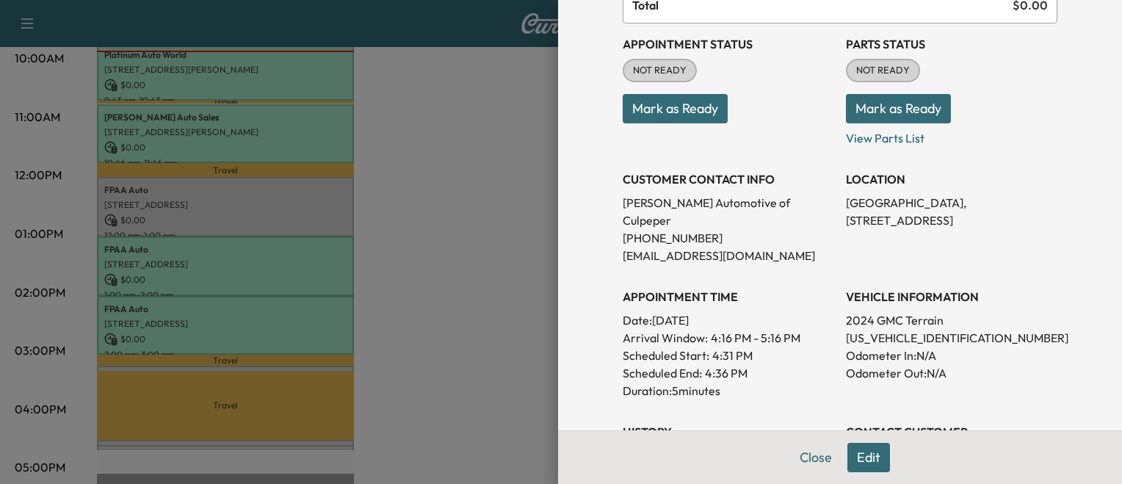
scroll to position [150, 0]
click at [505, 320] on div at bounding box center [561, 242] width 1122 height 484
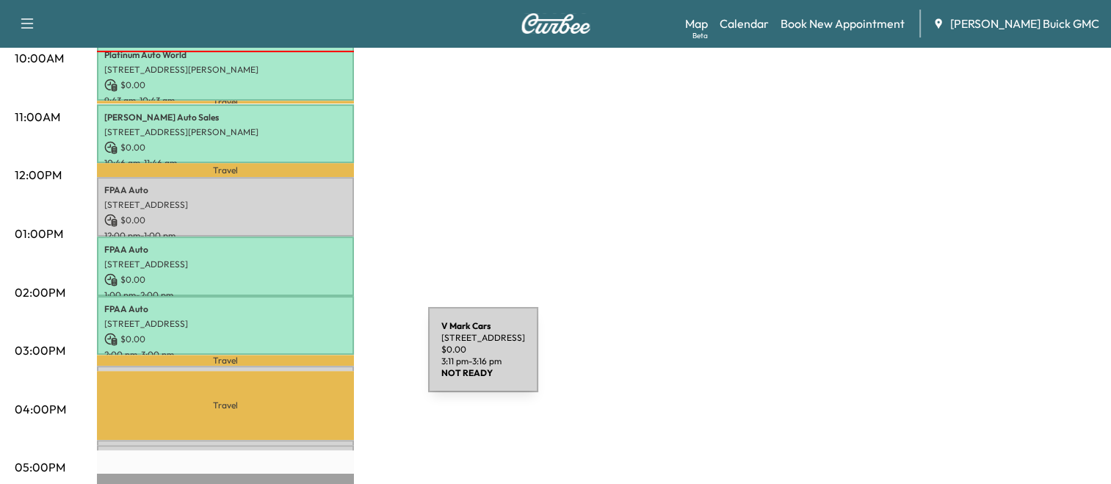
click at [318, 366] on div "V Mark Cars 106 Falcon Dr, Fredericksburg, VA 22408, USA $ 0.00 3:11 pm - 3:16 …" at bounding box center [225, 373] width 257 height 15
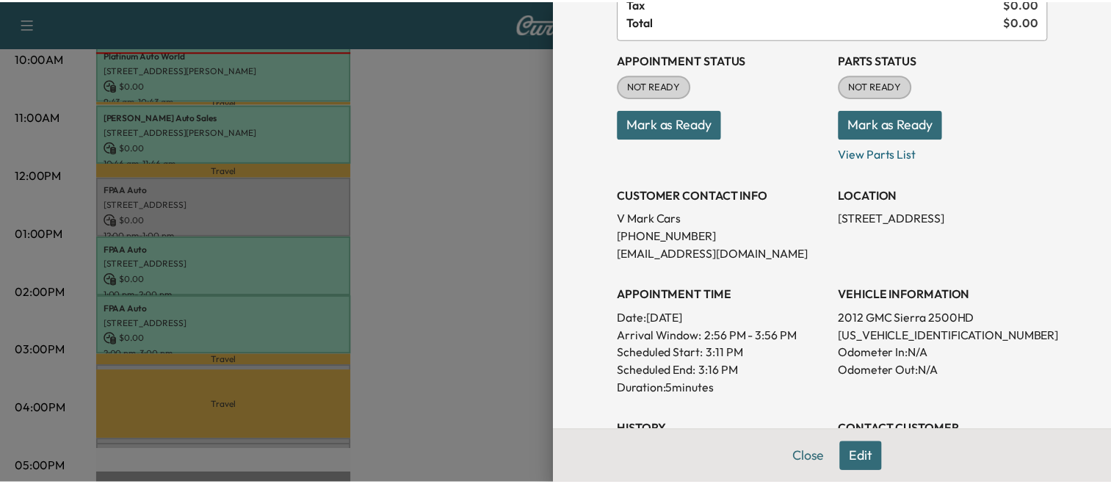
scroll to position [135, 0]
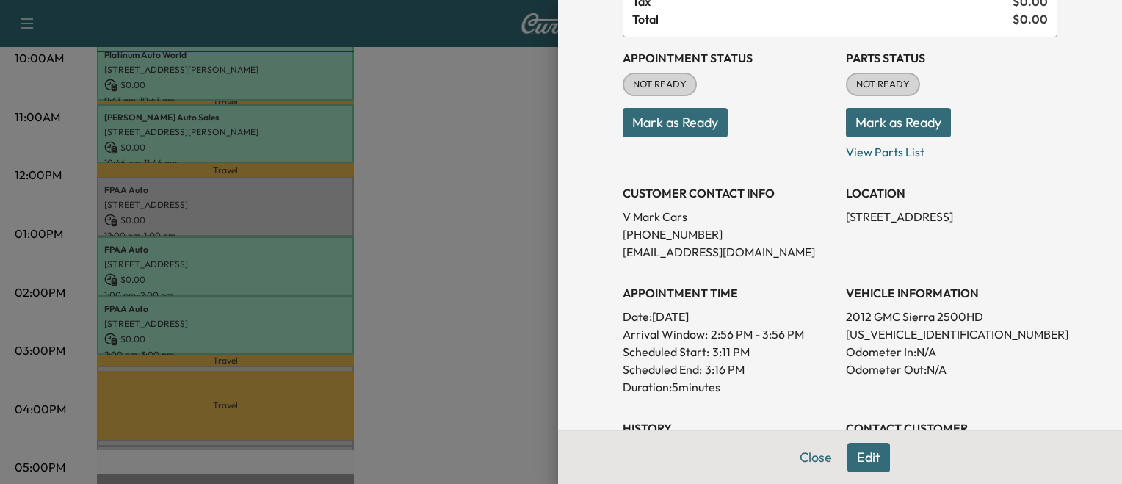
click at [662, 123] on button "Mark as Ready" at bounding box center [674, 122] width 105 height 29
click at [426, 410] on div at bounding box center [561, 242] width 1122 height 484
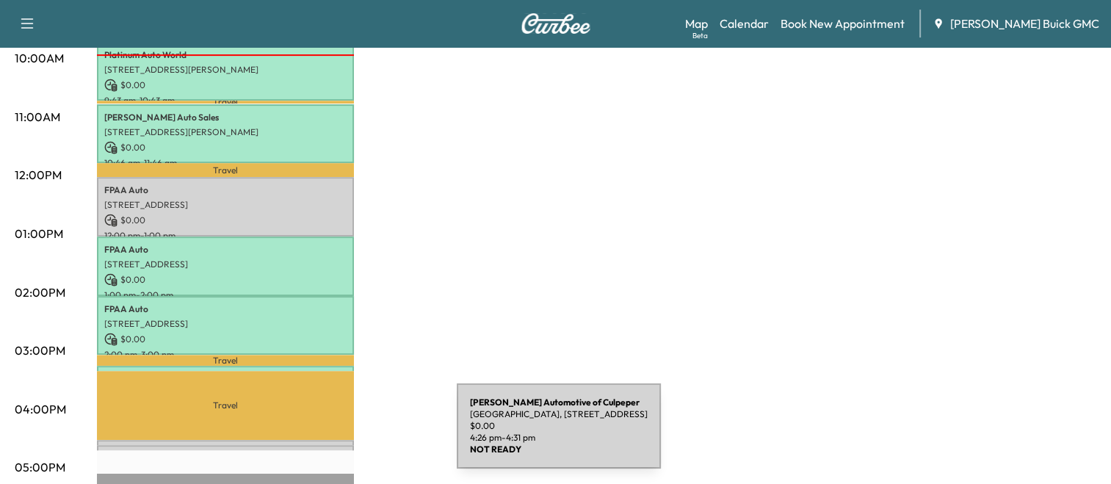
click at [346, 440] on div "Koons Automotive of Culpeper Historic District, 10660 Automotive Dr, Manassas, …" at bounding box center [225, 447] width 257 height 15
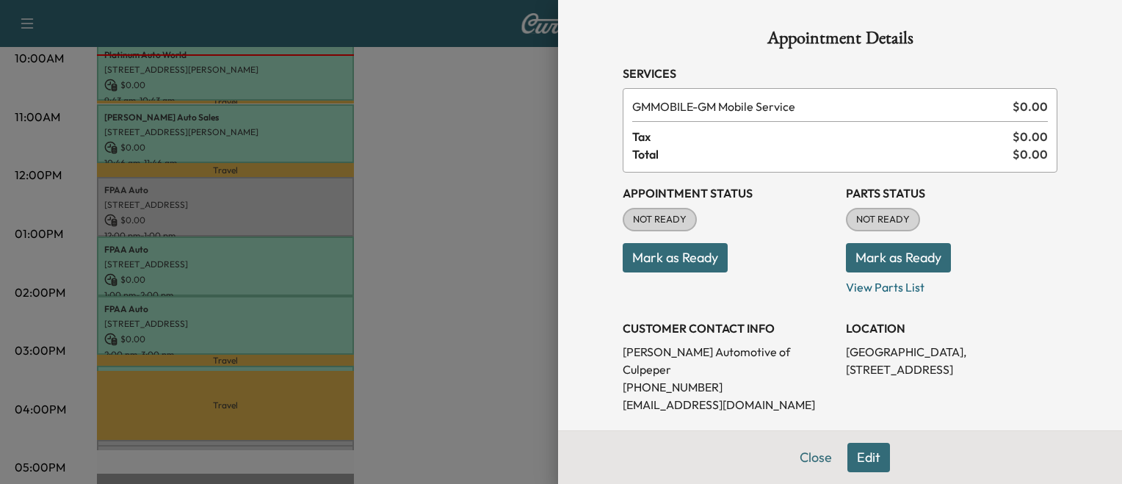
click at [655, 261] on button "Mark as Ready" at bounding box center [674, 257] width 105 height 29
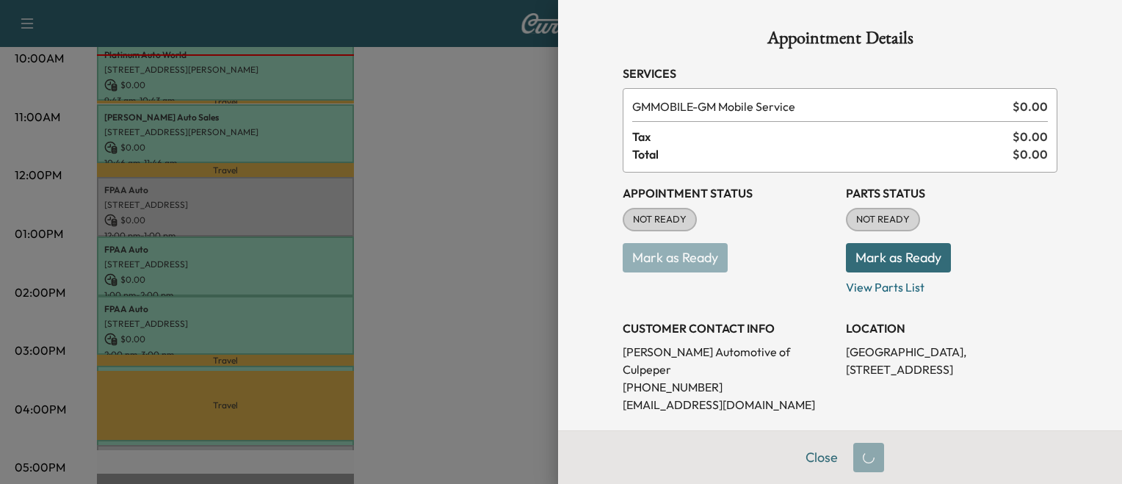
click at [487, 382] on div at bounding box center [561, 242] width 1122 height 484
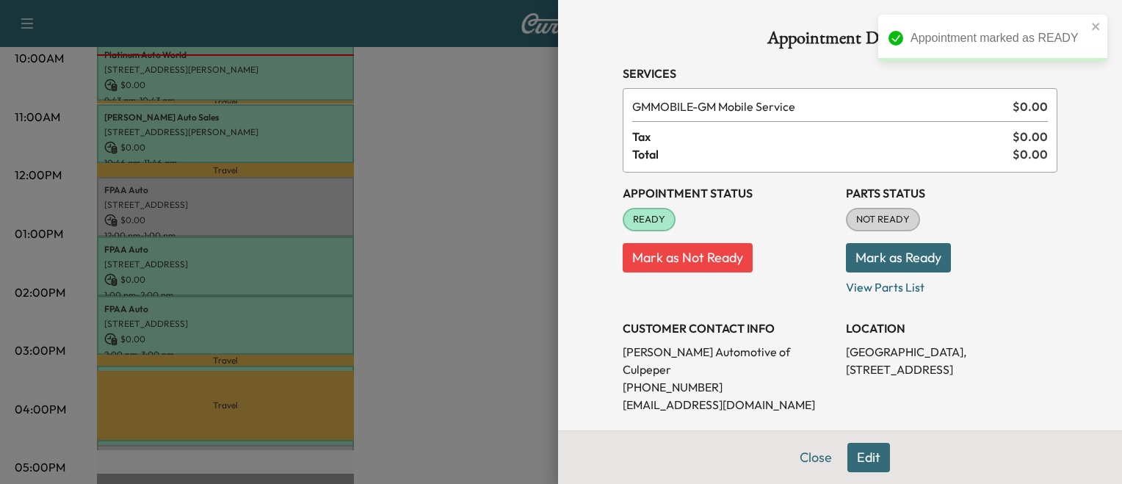
click at [338, 444] on div at bounding box center [561, 242] width 1122 height 484
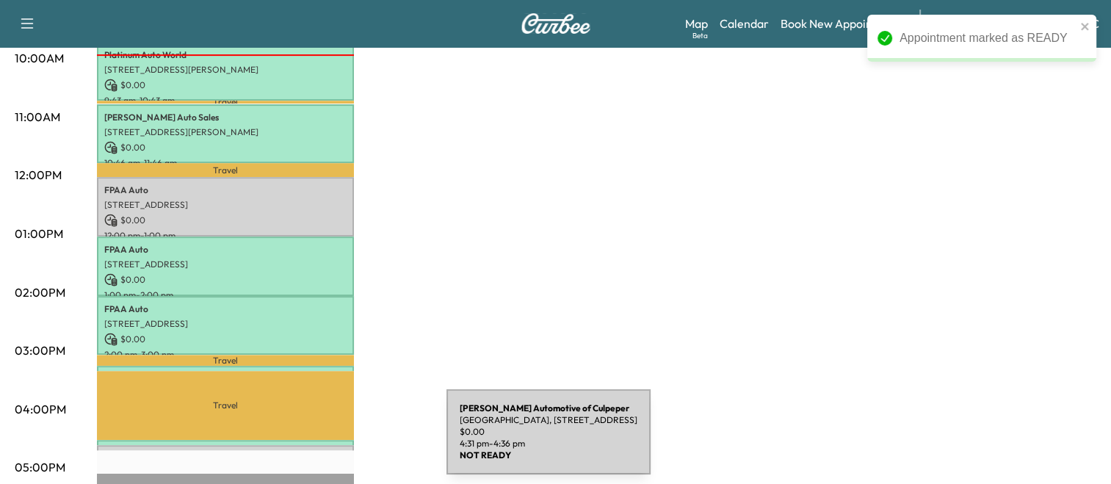
click at [336, 445] on div "Koons Automotive of Culpeper Historic District, 10660 Automotive Dr, Manassas, …" at bounding box center [225, 452] width 257 height 15
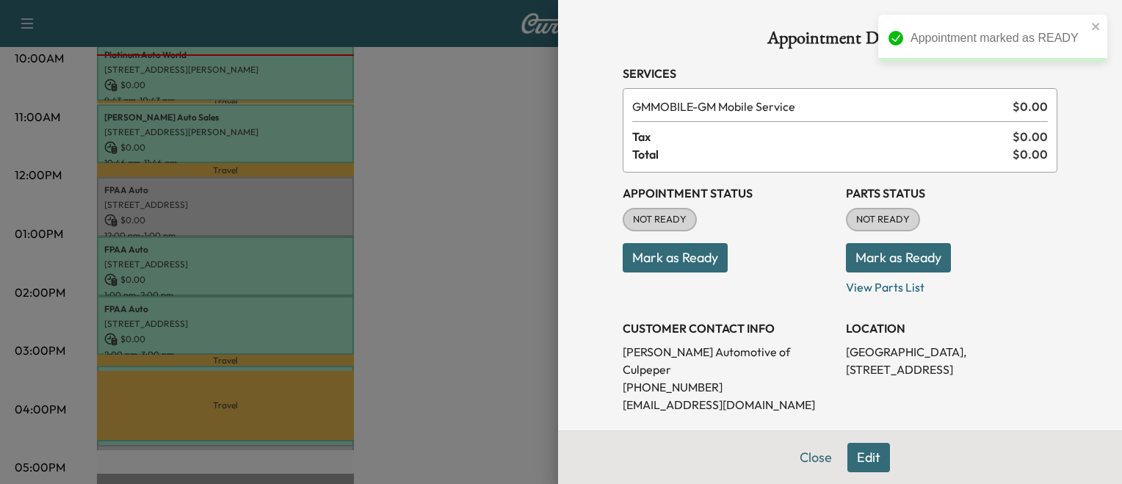
click at [646, 254] on button "Mark as Ready" at bounding box center [674, 257] width 105 height 29
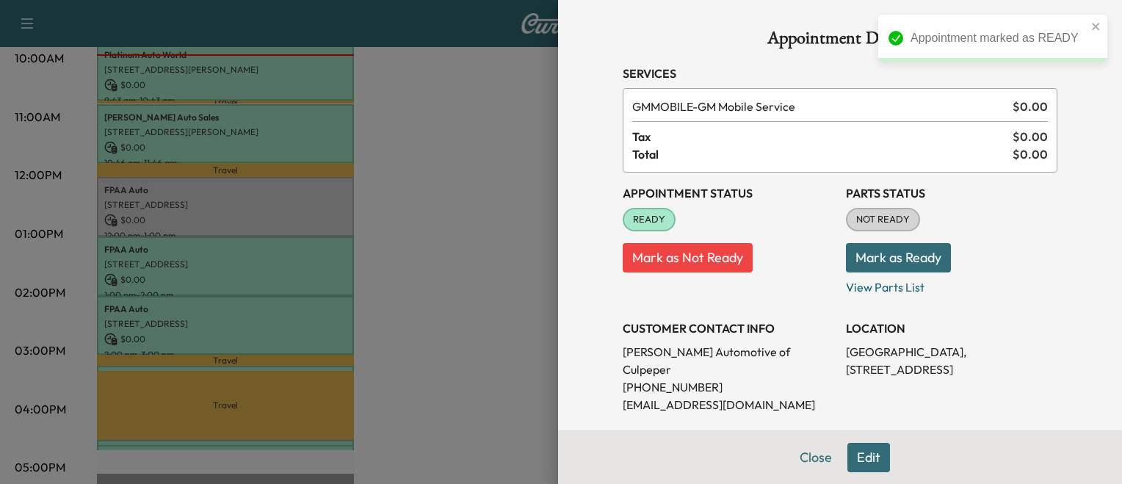
click at [425, 352] on div at bounding box center [561, 242] width 1122 height 484
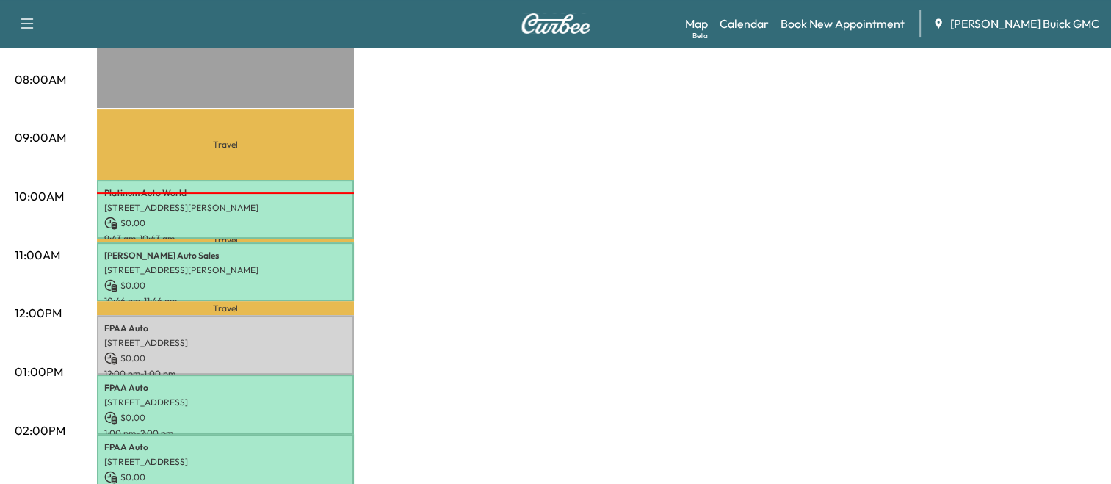
scroll to position [382, 0]
